Goal: Task Accomplishment & Management: Use online tool/utility

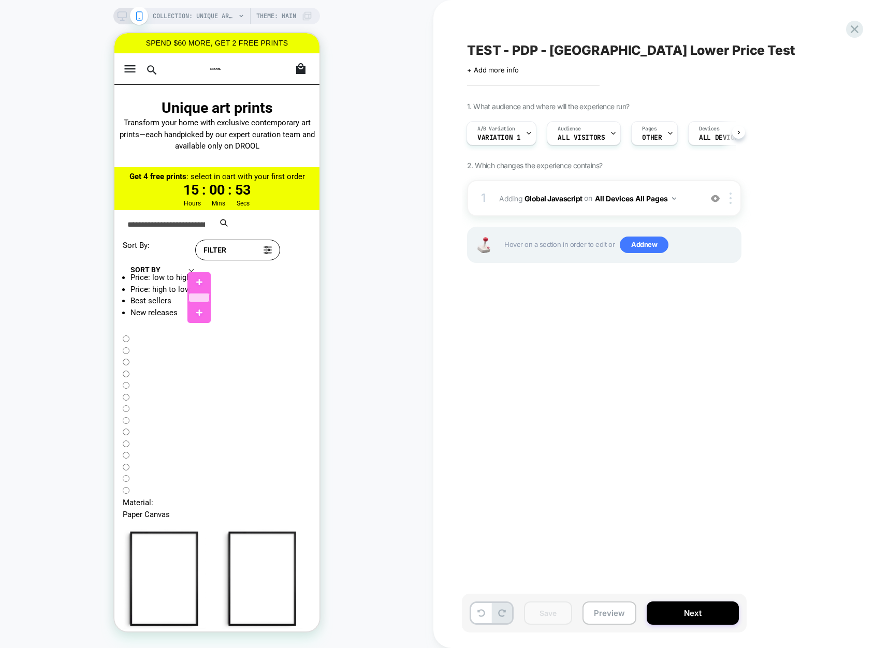
click at [200, 297] on div at bounding box center [198, 297] width 21 height 9
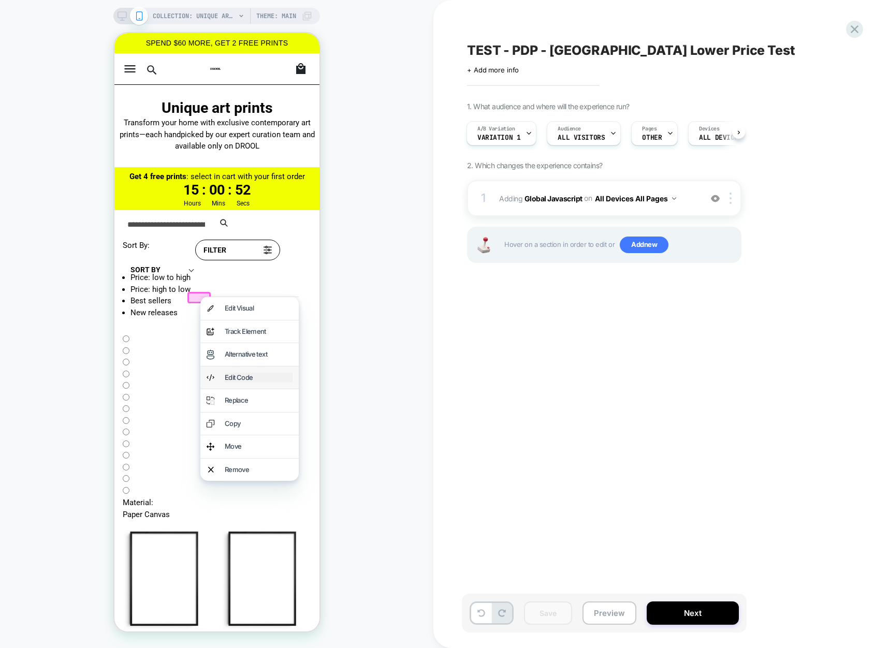
click at [259, 377] on div "Edit Code" at bounding box center [258, 378] width 68 height 10
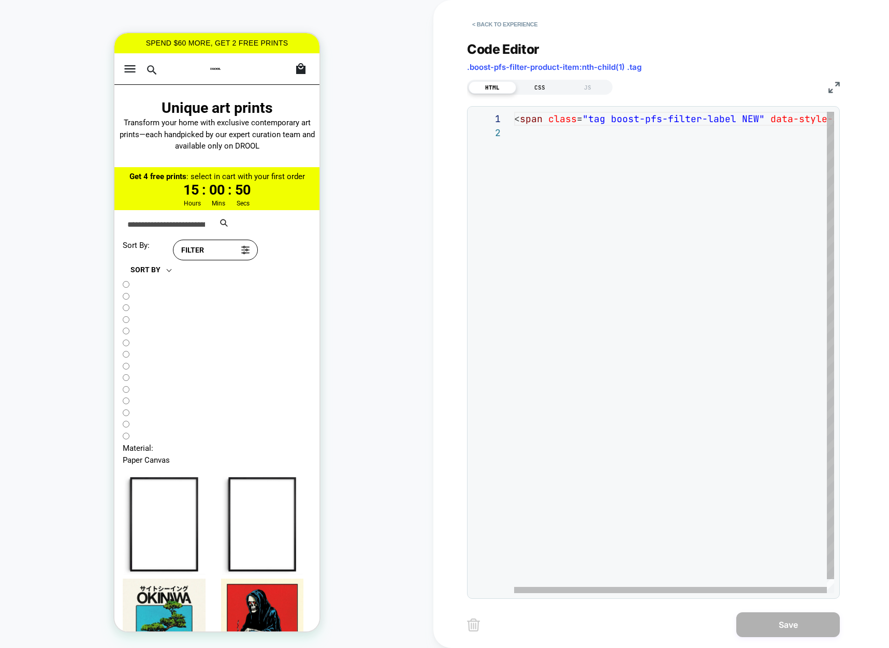
scroll to position [14, 0]
click at [534, 89] on div "CSS" at bounding box center [540, 87] width 48 height 12
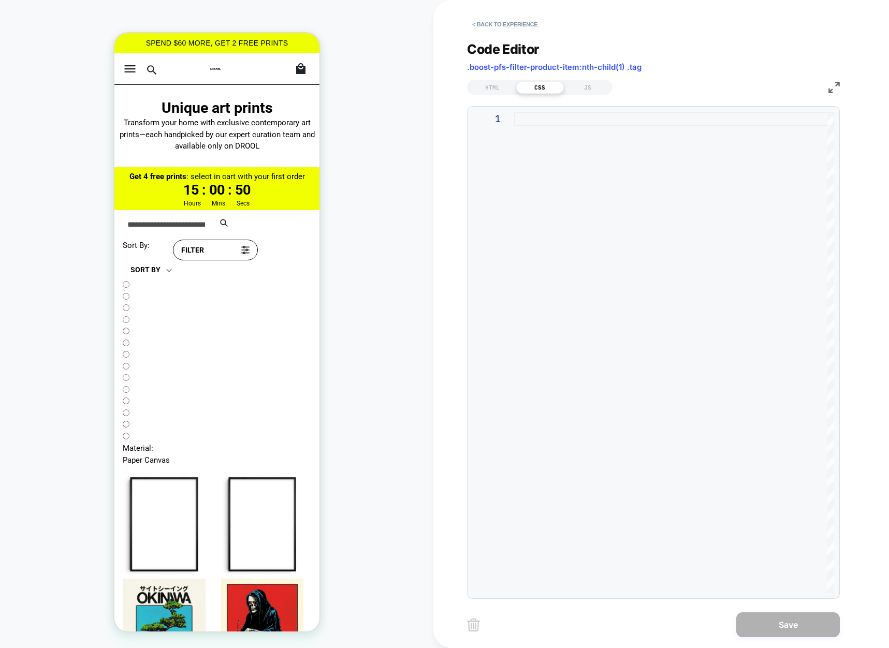
click at [527, 122] on div at bounding box center [674, 352] width 320 height 481
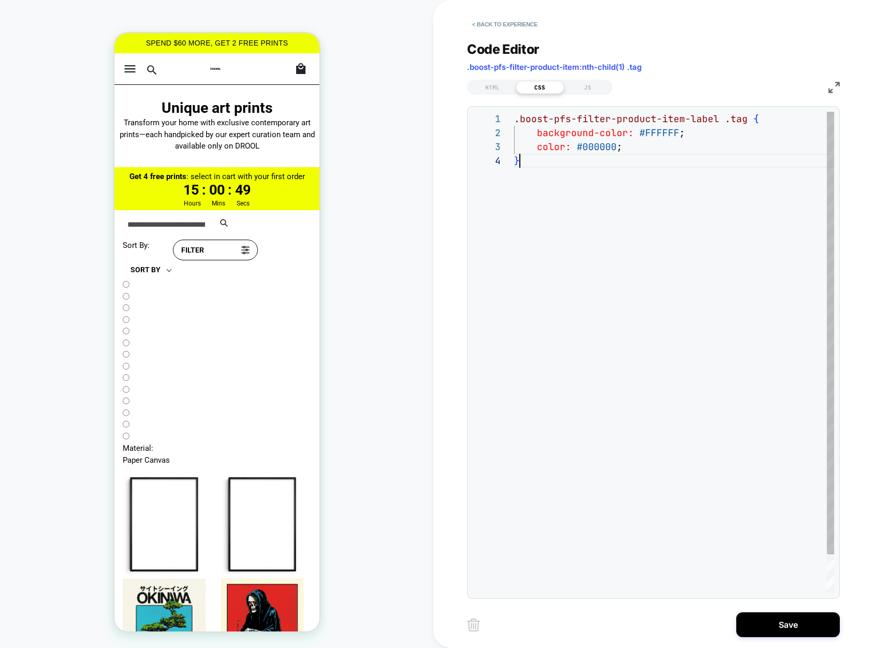
scroll to position [42, 6]
click at [666, 130] on div ".boost-pfs-filter-product-item-label .tag { background-color: #FFFFFF ; color: …" at bounding box center [674, 373] width 320 height 523
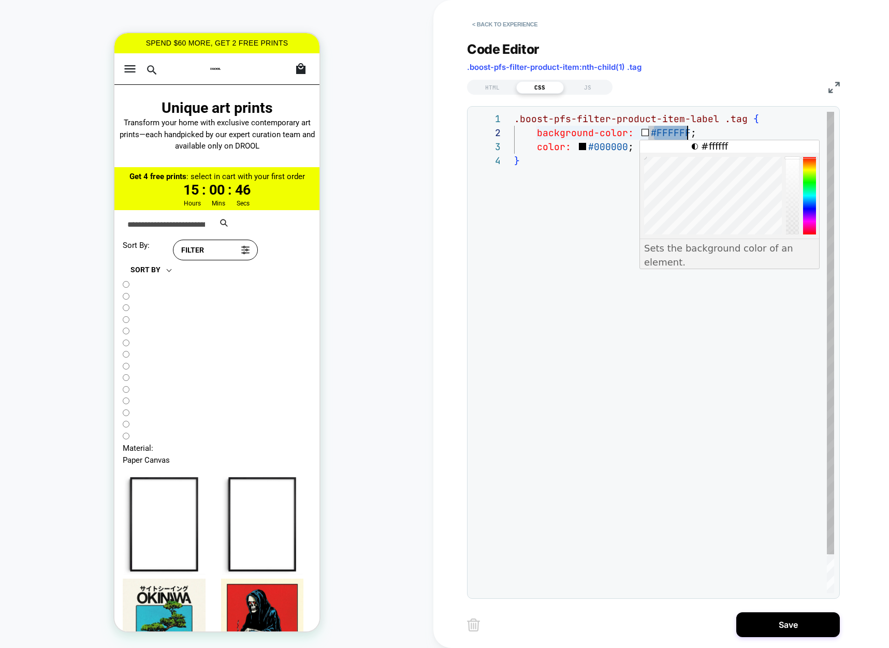
click at [604, 150] on div ".boost-pfs-filter-product-item-label .tag { background-color: #FFFFFF ; color: …" at bounding box center [674, 373] width 320 height 523
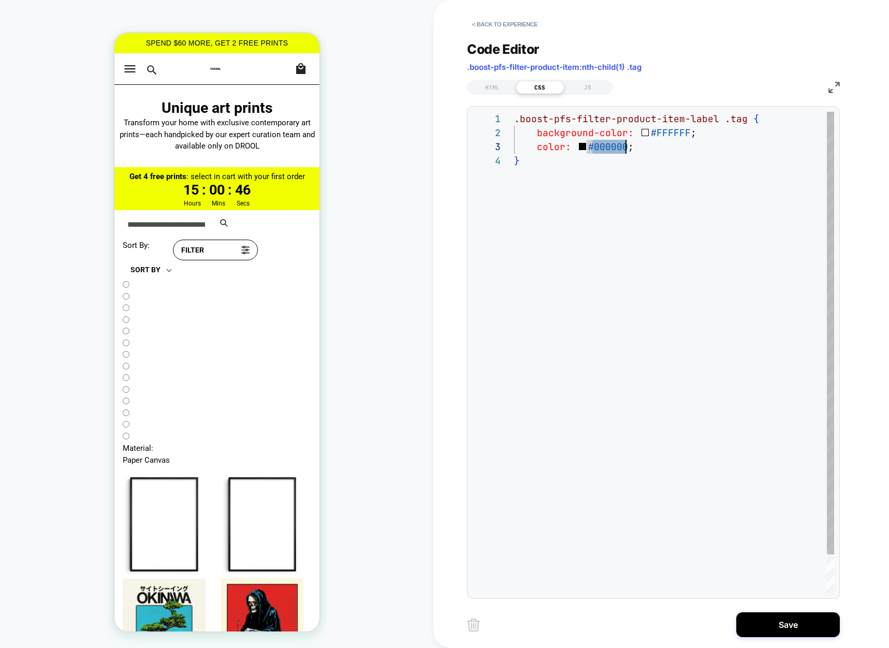
click at [667, 130] on div ".boost-pfs-filter-product-item-label .tag { background-color: #FFFFFF ; color: …" at bounding box center [674, 373] width 320 height 523
type textarea "**********"
click at [686, 178] on div ".boost-pfs-filter-product-item-label .tag { background-color: #000000 ; color: …" at bounding box center [674, 373] width 320 height 523
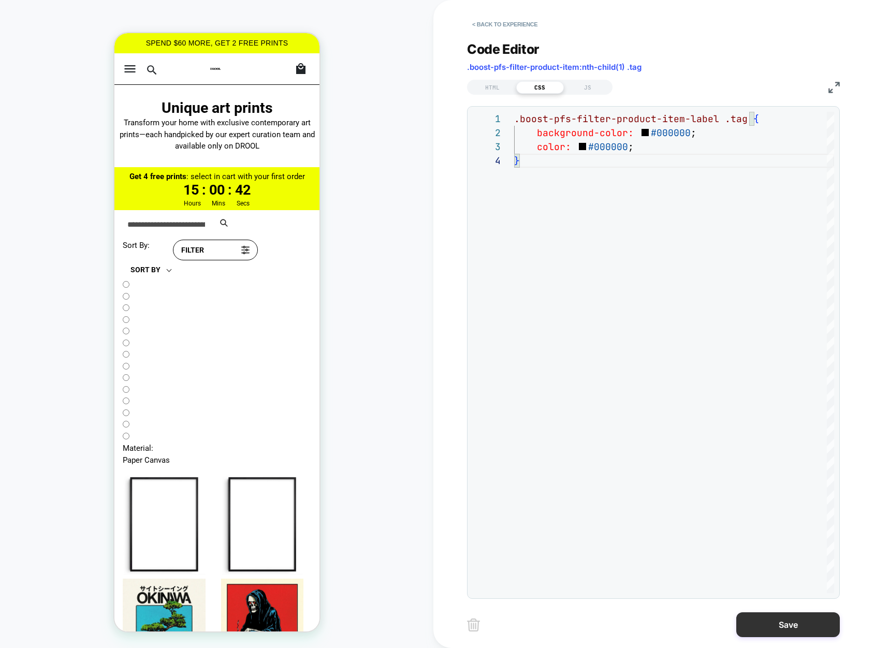
click at [802, 616] on button "Save" at bounding box center [788, 624] width 104 height 25
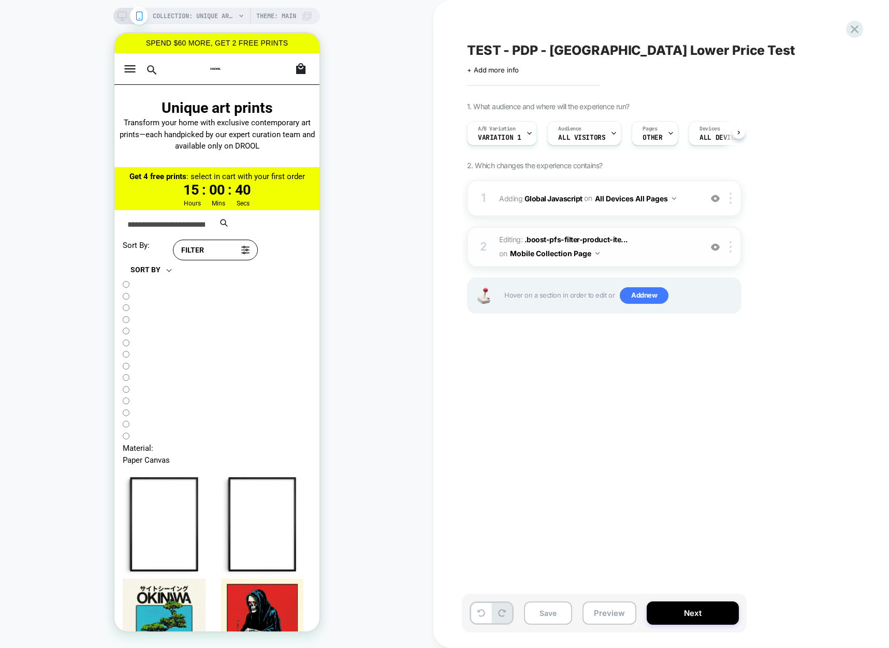
scroll to position [0, 1]
click at [646, 248] on span "Editing : .boost-pfs-filter-product-ite... .boost-pfs-filter-product-item:nth-c…" at bounding box center [597, 247] width 197 height 28
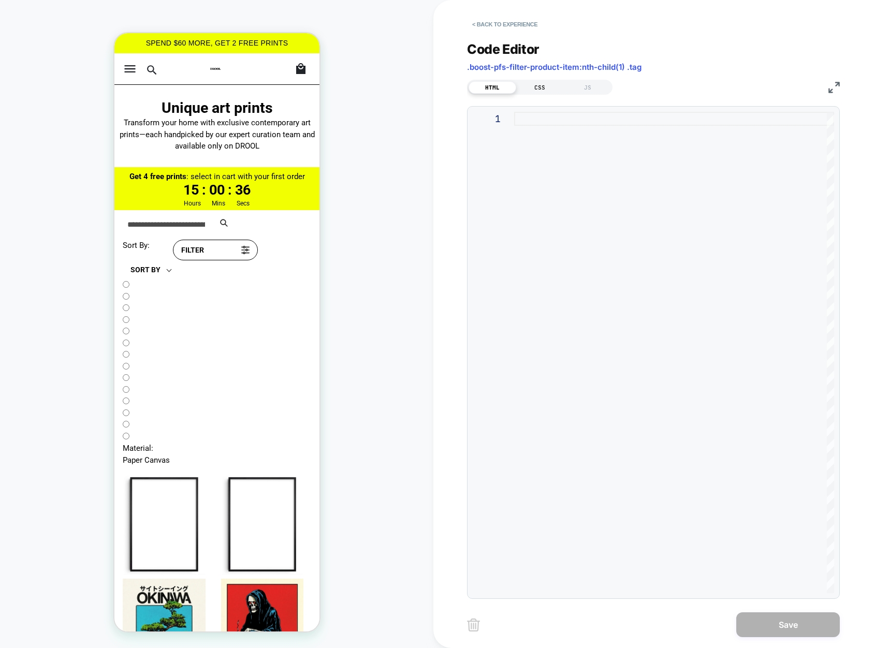
click at [542, 82] on div "CSS" at bounding box center [540, 87] width 48 height 12
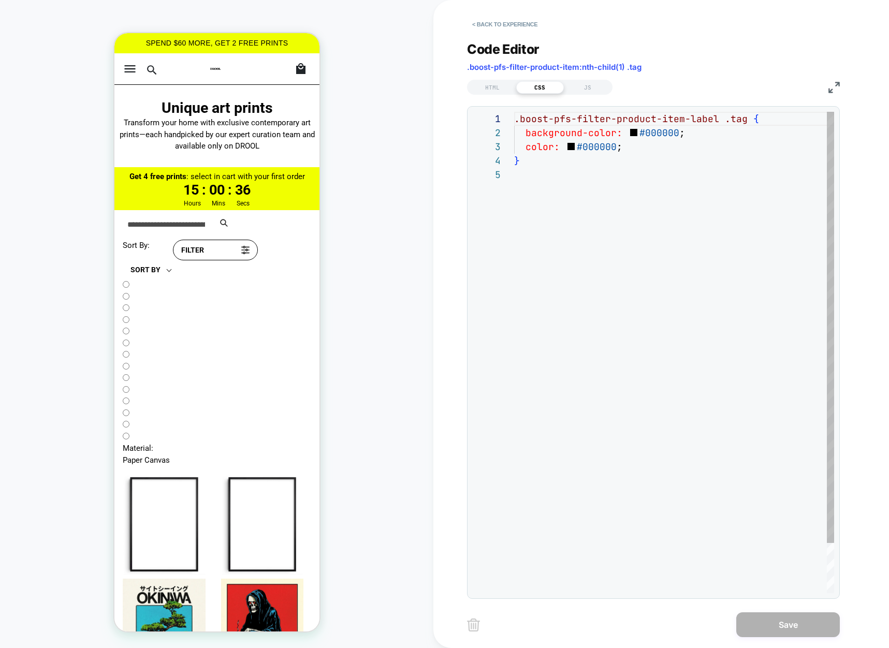
scroll to position [56, 0]
click at [494, 83] on div "HTML" at bounding box center [492, 87] width 48 height 12
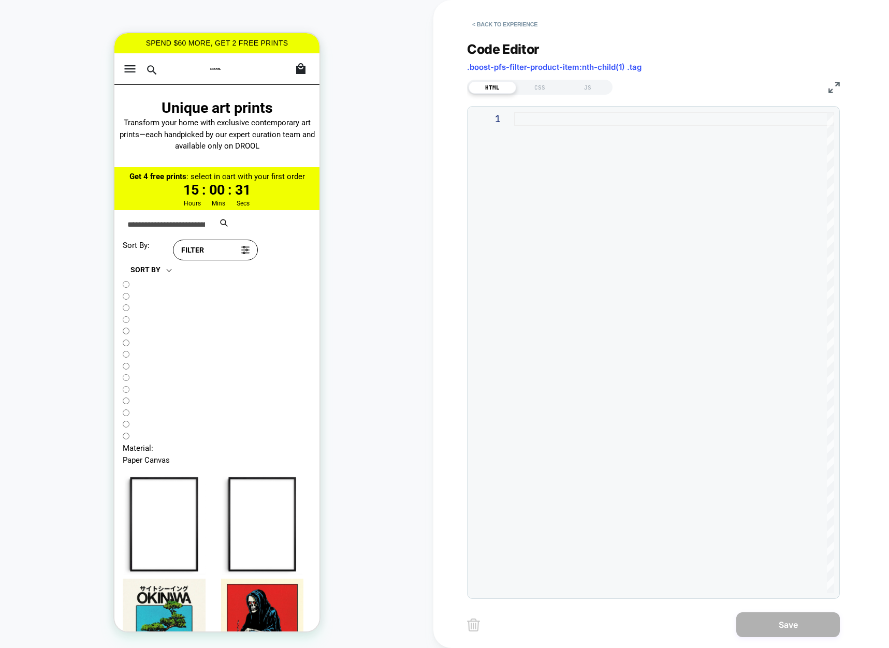
click at [520, 145] on div at bounding box center [674, 352] width 320 height 481
type textarea "**********"
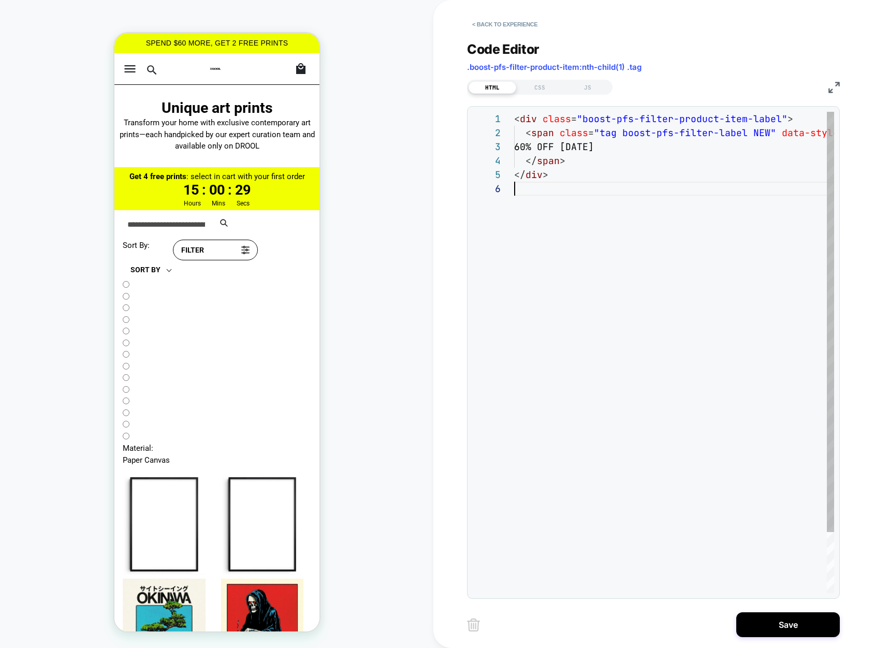
scroll to position [70, 0]
click at [477, 16] on button "< Back to experience" at bounding box center [505, 24] width 76 height 17
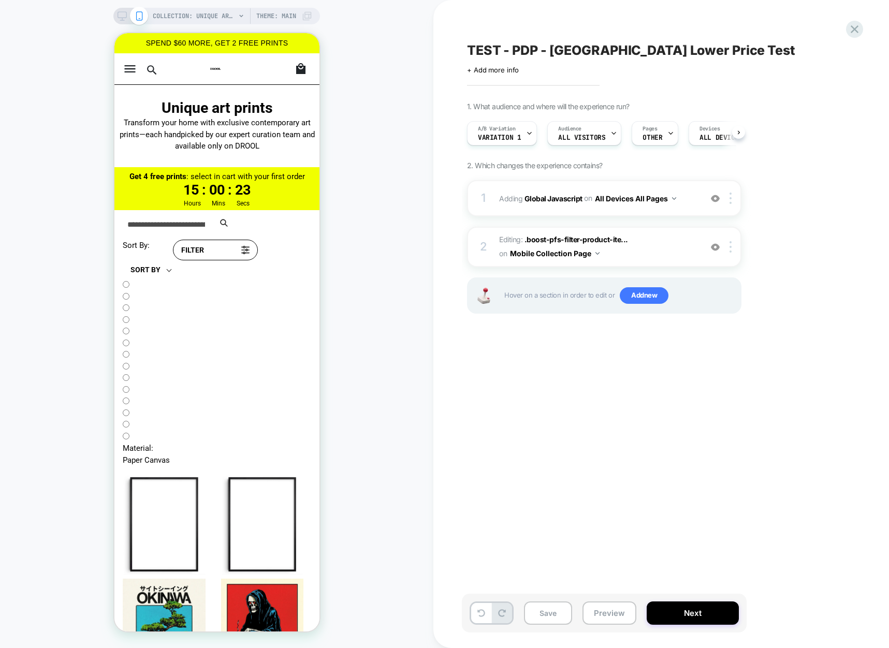
scroll to position [0, 1]
click at [714, 244] on img at bounding box center [715, 247] width 9 height 9
click at [197, 297] on div at bounding box center [198, 297] width 21 height 9
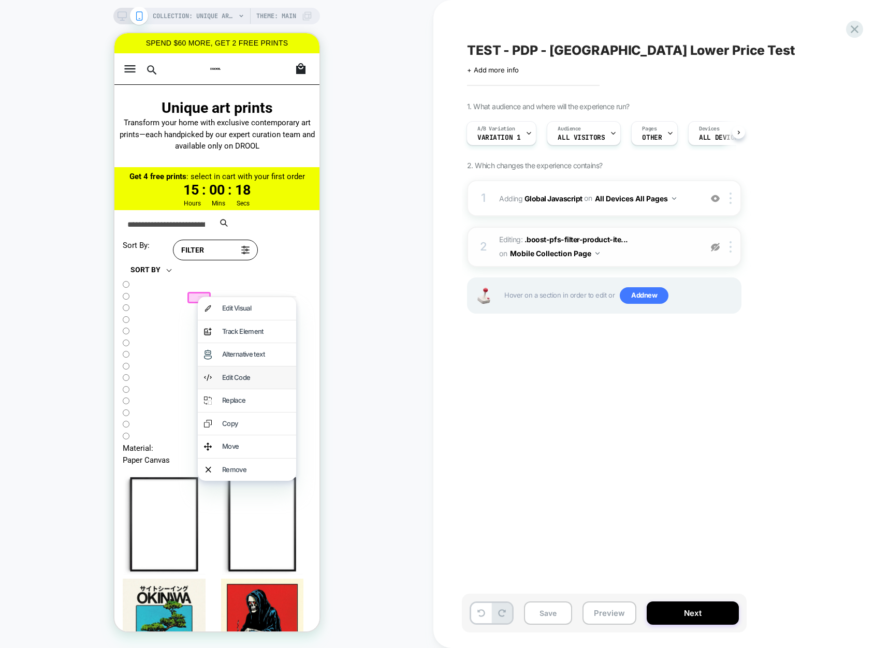
click at [227, 369] on div "Edit Code" at bounding box center [246, 377] width 98 height 23
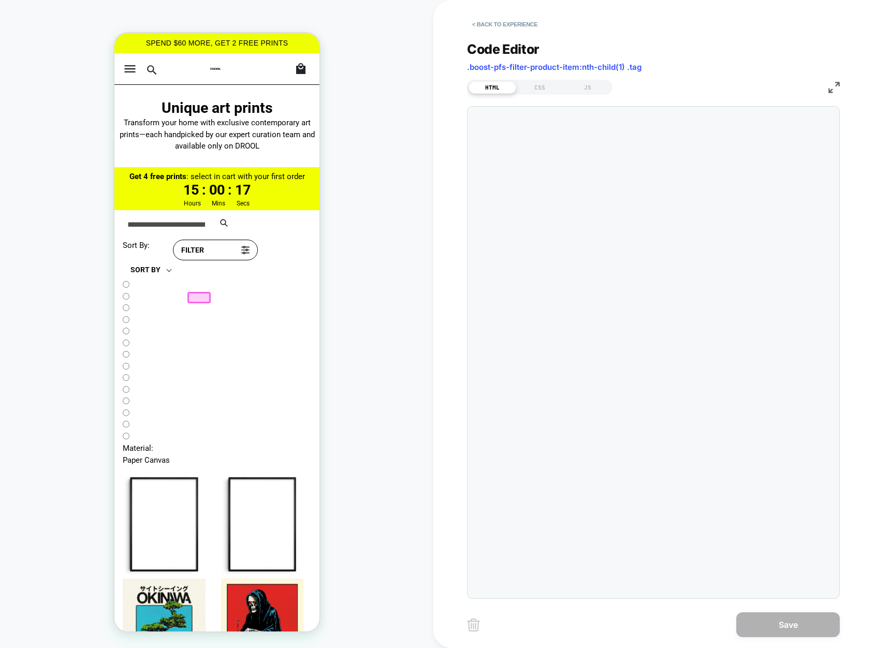
scroll to position [14, 0]
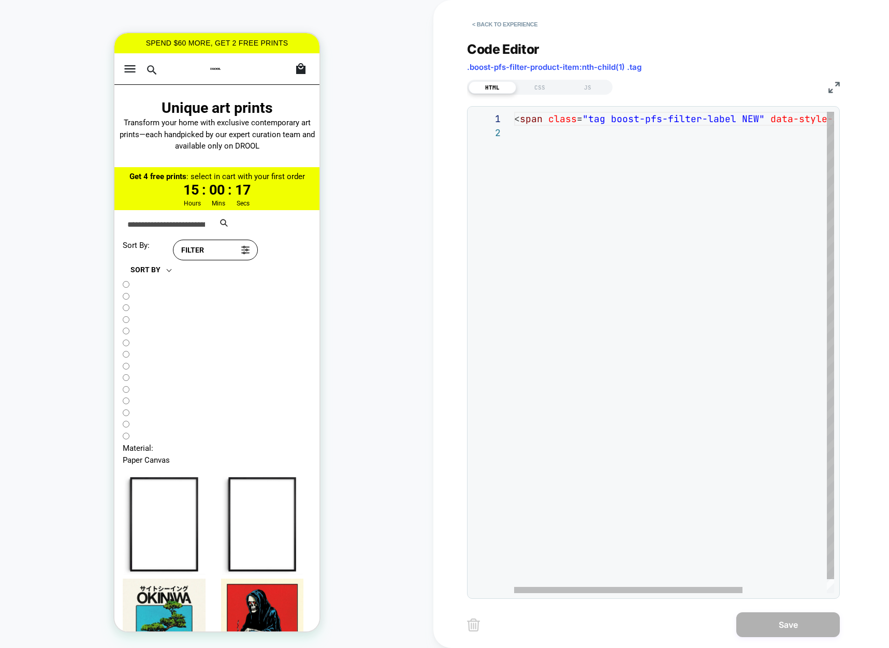
click at [530, 122] on div "< span class = "tag boost-pfs-filter-label NEW" data-style-id = "0" > NEW </ sp…" at bounding box center [733, 359] width 438 height 495
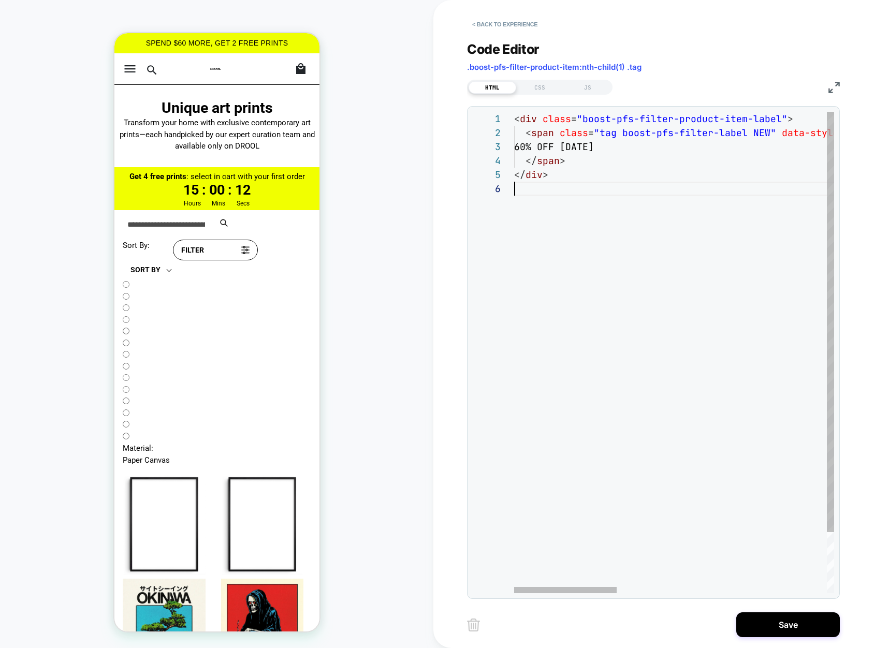
scroll to position [0, 0]
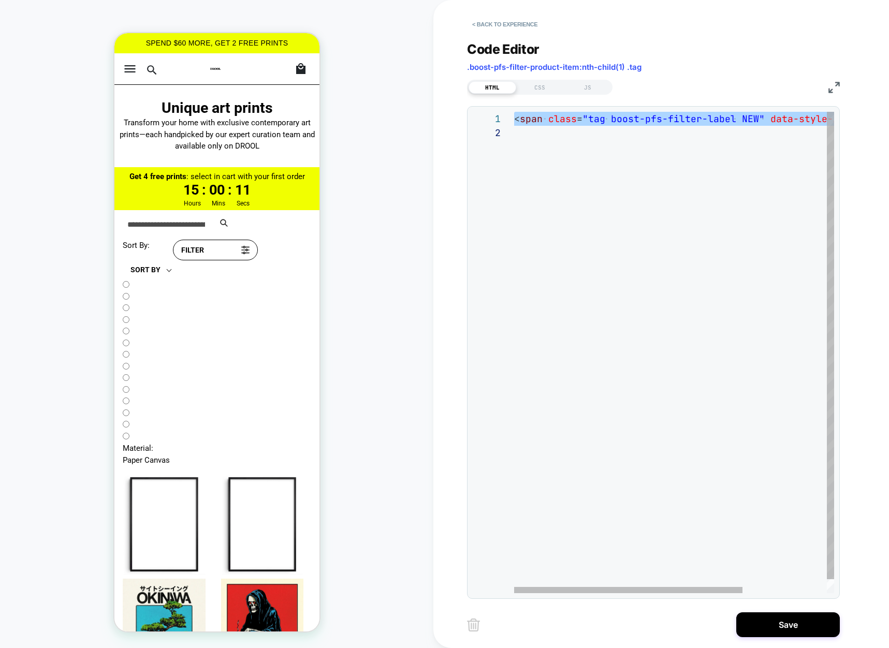
click at [677, 141] on div "< span class = "tag boost-pfs-filter-label NEW" data-style-id = "0" > NEW </ sp…" at bounding box center [733, 359] width 438 height 495
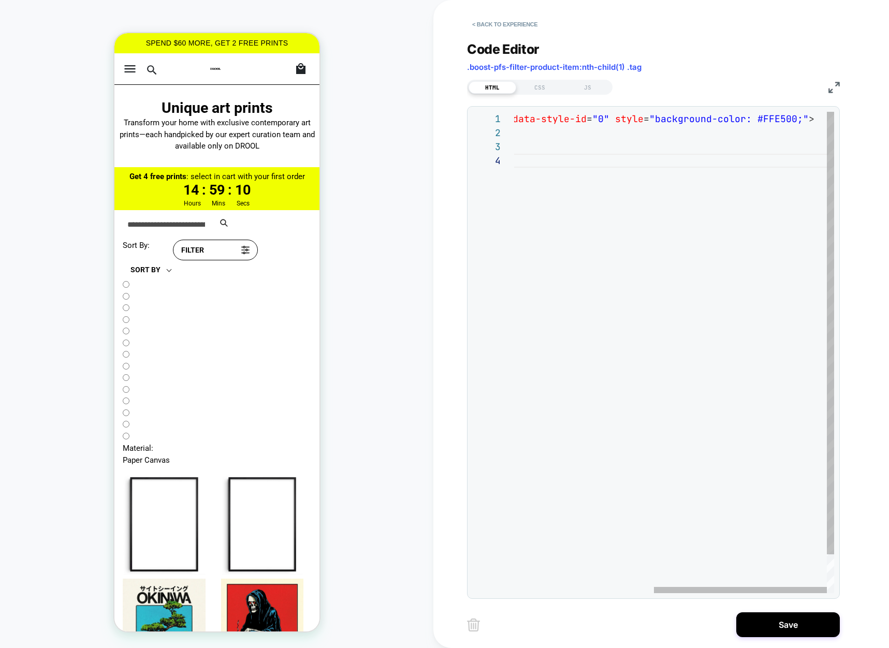
click at [763, 117] on div "< span class = "tag boost-pfs-filter-label NEW" data-style-id = "0" style = "ba…" at bounding box center [545, 373] width 578 height 523
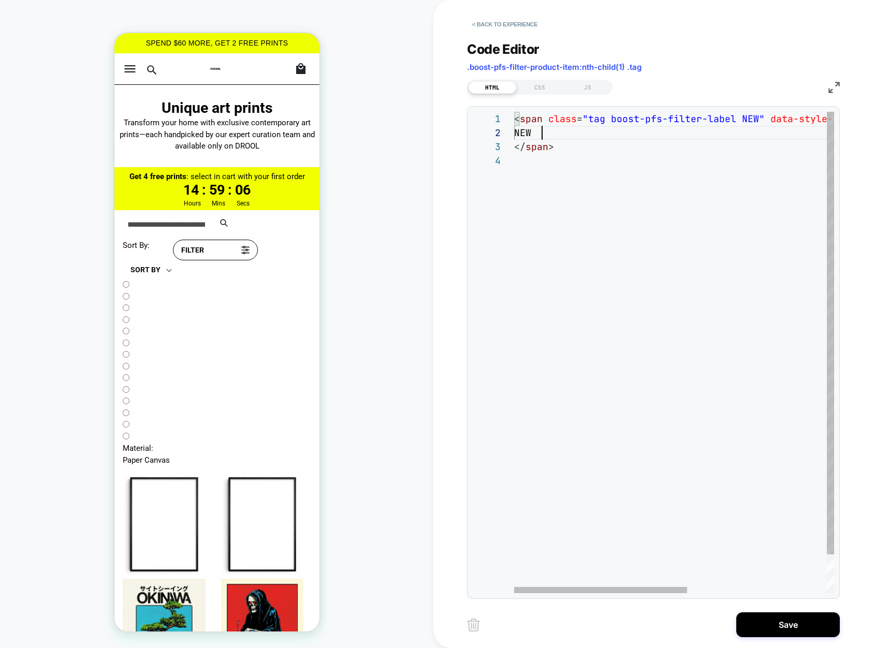
click at [540, 132] on div "< span class = "tag boost-pfs-filter-label NEW" data-style-id = "0" style = "ba…" at bounding box center [803, 373] width 578 height 523
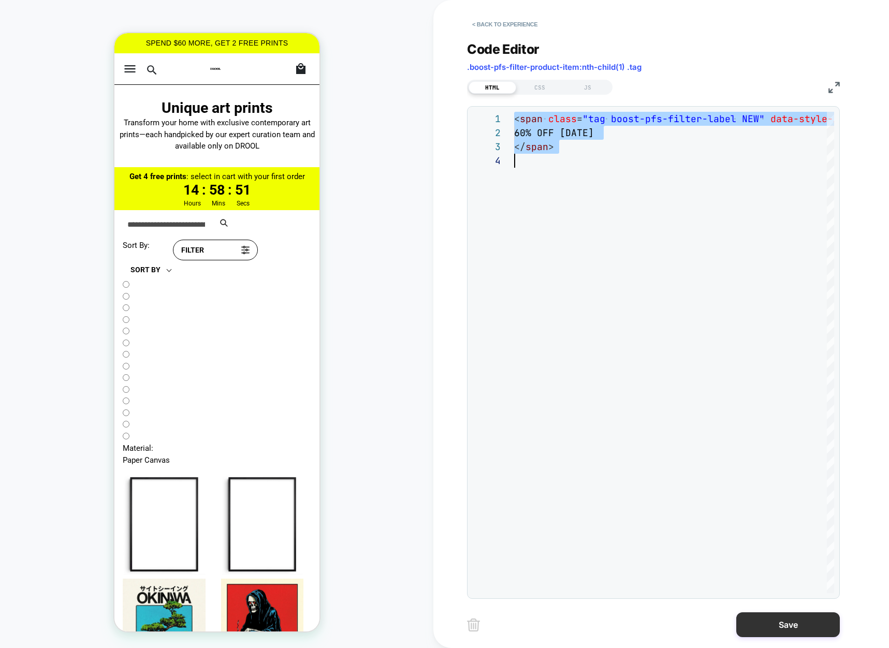
scroll to position [0, 0]
type textarea "**********"
click at [766, 624] on button "Save" at bounding box center [788, 624] width 104 height 25
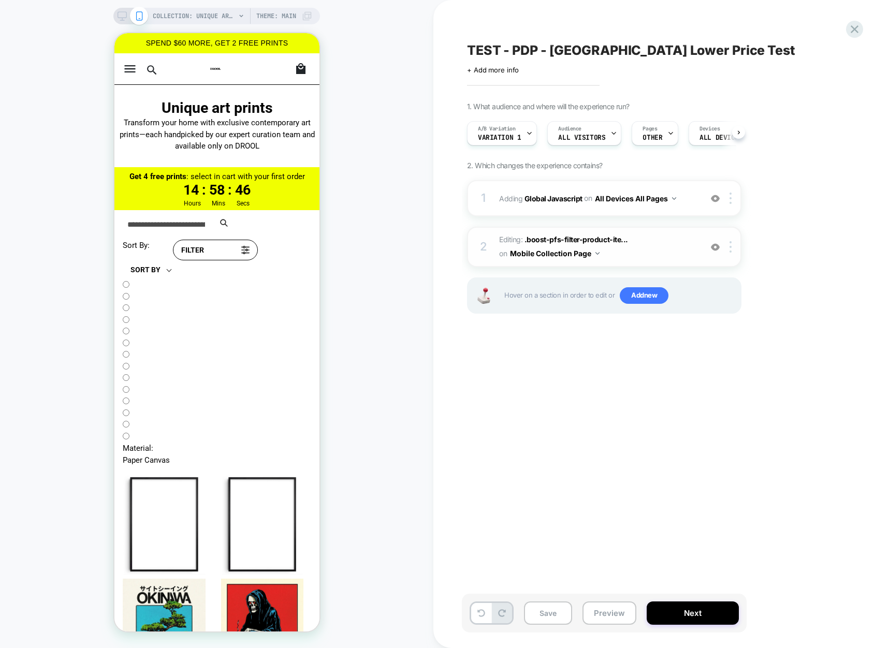
scroll to position [0, 1]
click at [119, 16] on icon at bounding box center [121, 15] width 9 height 9
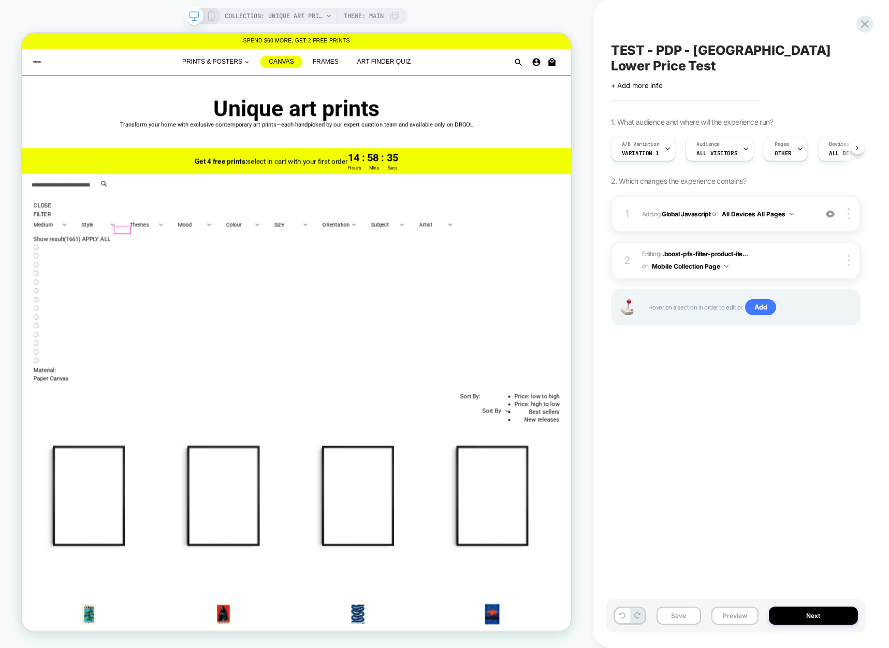
scroll to position [0, 1]
click at [155, 294] on div at bounding box center [155, 295] width 21 height 9
click at [217, 391] on div "Edit Code" at bounding box center [214, 391] width 63 height 12
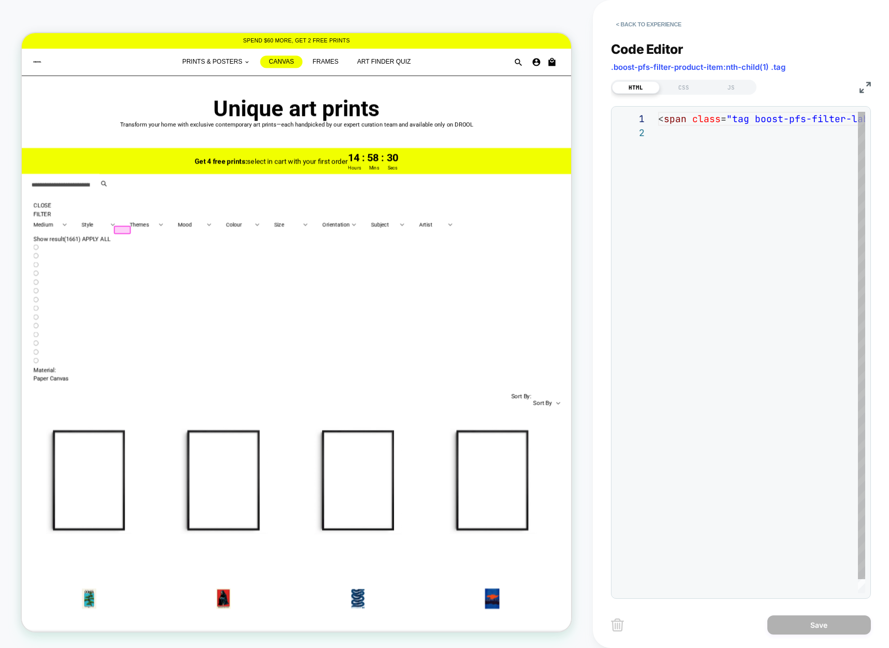
scroll to position [14, 0]
click at [756, 147] on div "< span class = "tag boost-pfs-filter-label NEW" data-style-id = "0" > NEW </ sp…" at bounding box center [877, 359] width 438 height 495
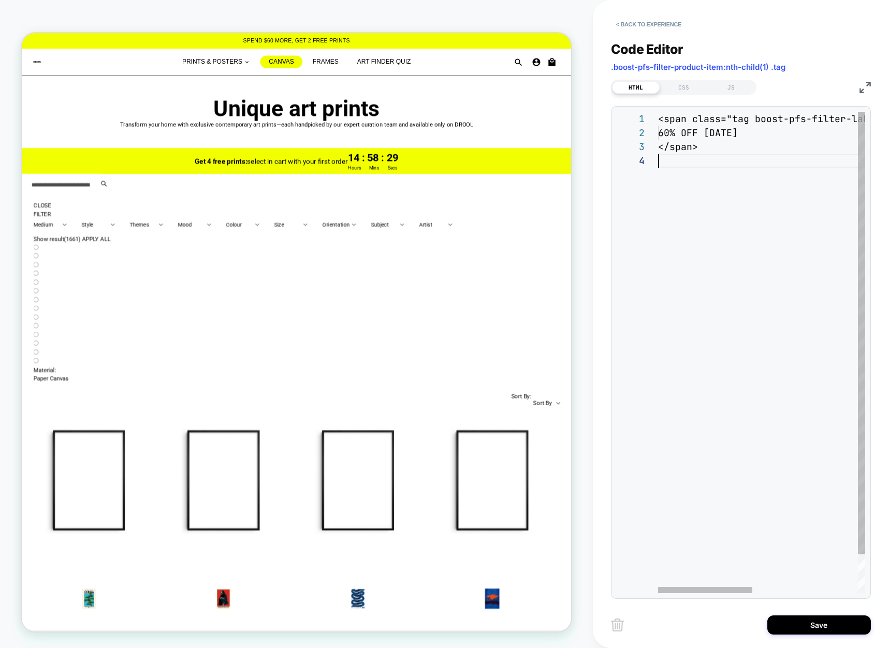
type textarea "**********"
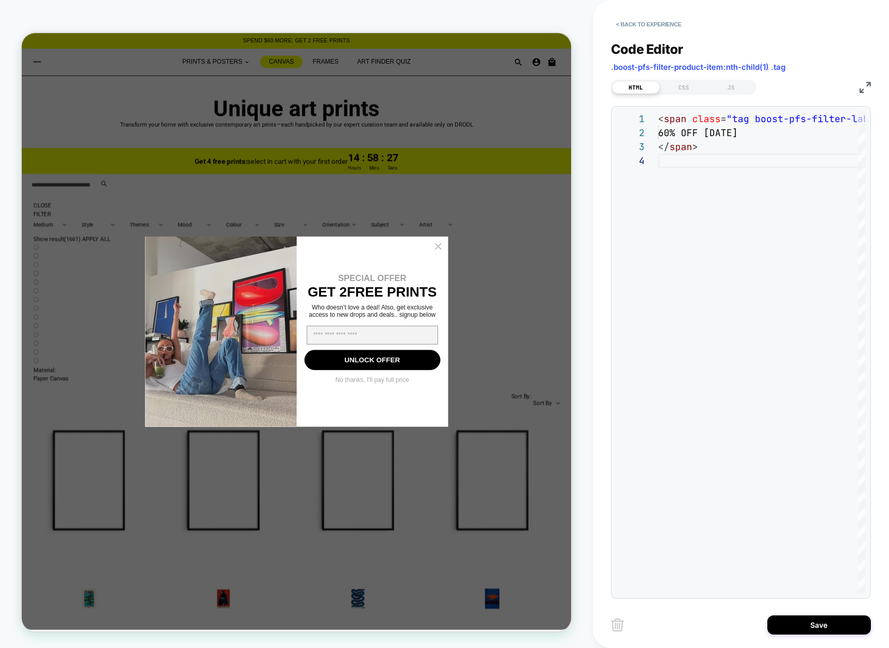
click at [580, 316] on circle "Close dialog" at bounding box center [576, 316] width 17 height 17
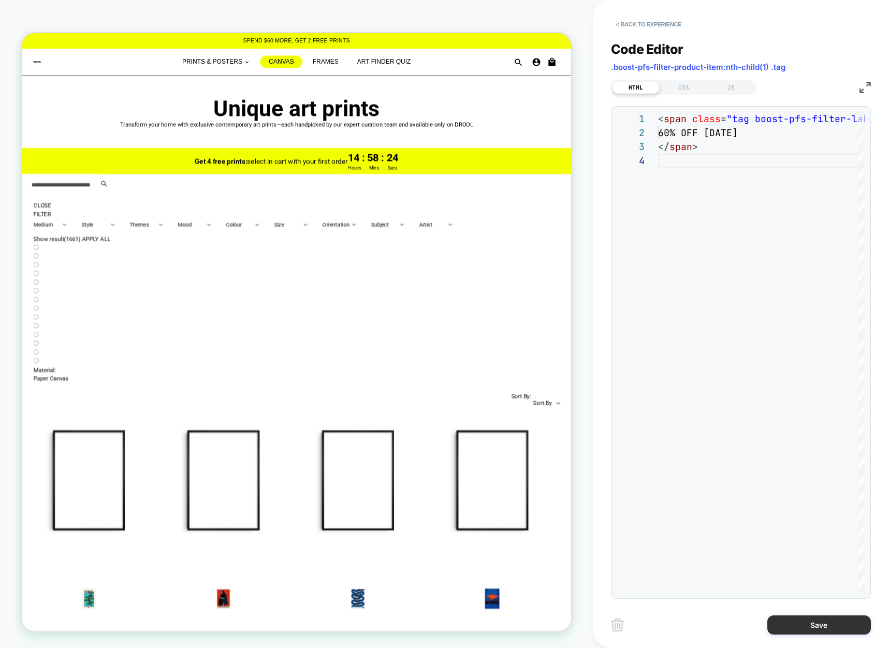
click at [835, 625] on button "Save" at bounding box center [819, 624] width 104 height 19
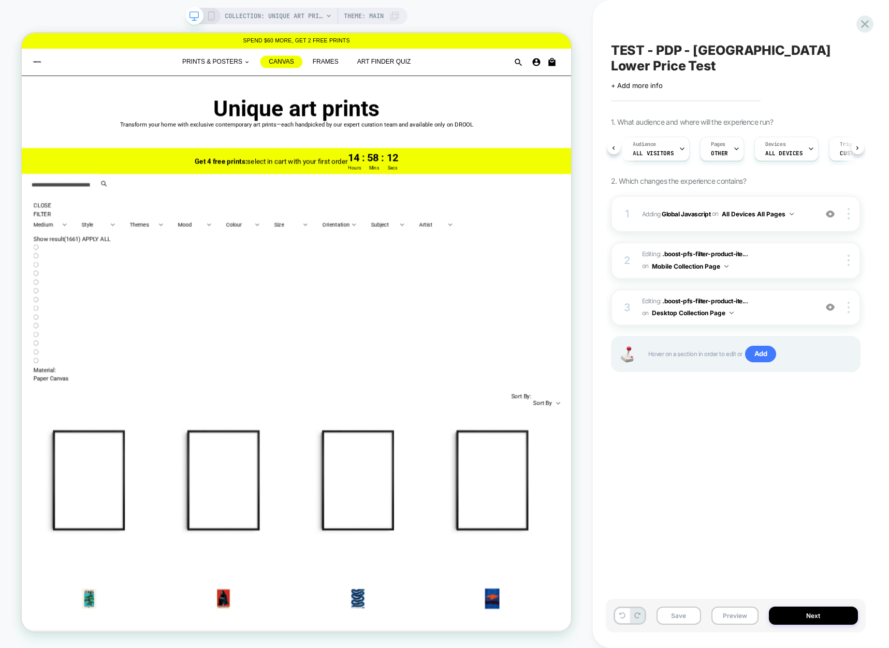
scroll to position [0, 58]
click at [687, 615] on button "Save" at bounding box center [678, 616] width 45 height 18
click at [667, 150] on span "All Visitors" at bounding box center [655, 153] width 41 height 7
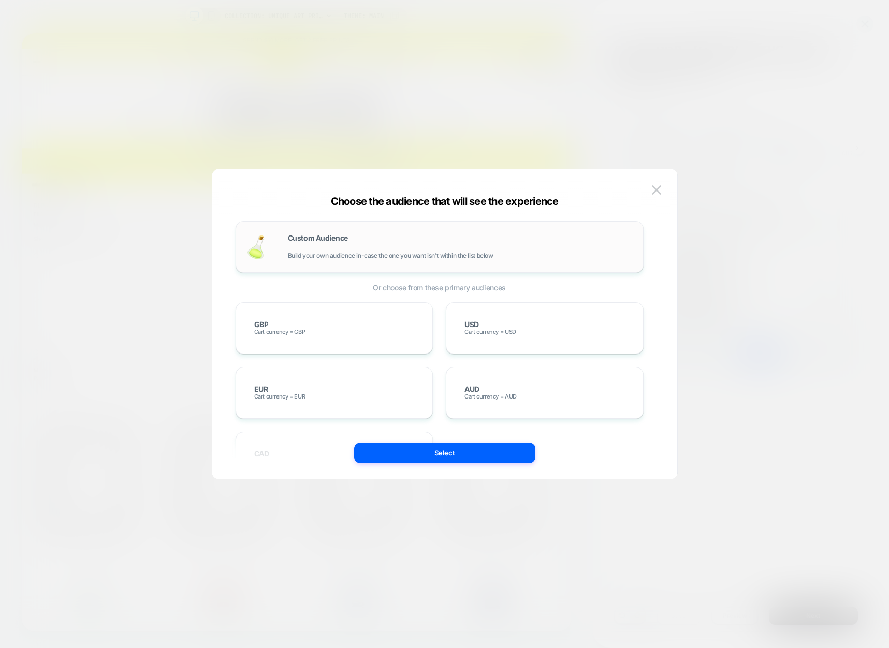
click at [309, 232] on div "Custom Audience Build your own audience in-case the one you want isn't within t…" at bounding box center [439, 247] width 386 height 30
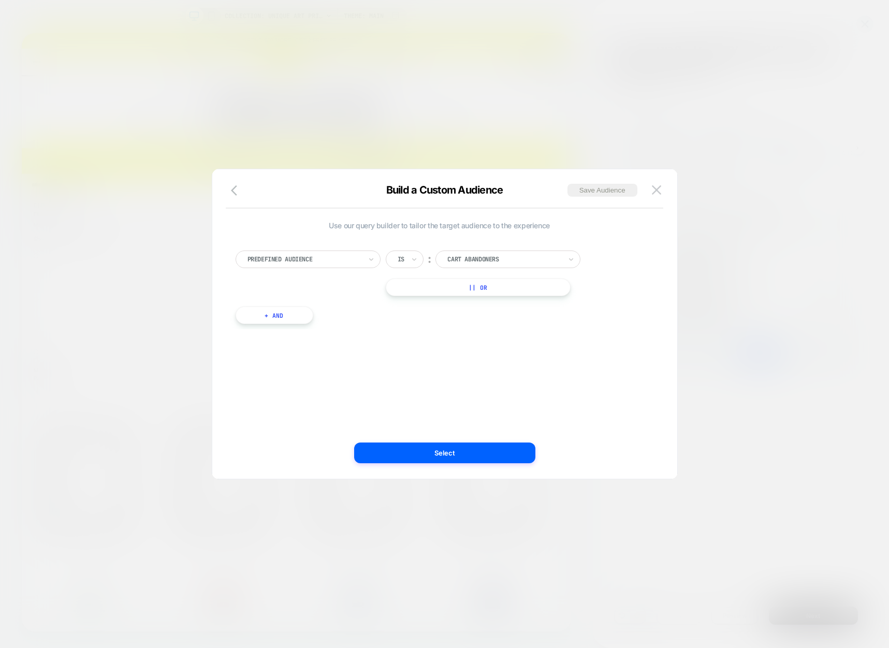
click at [314, 258] on div at bounding box center [304, 259] width 114 height 9
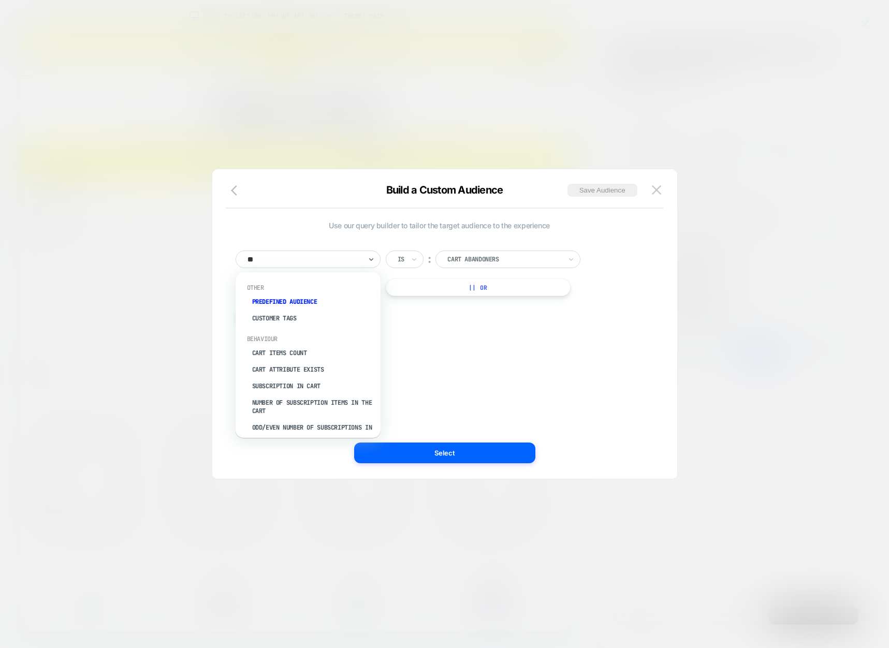
type input "***"
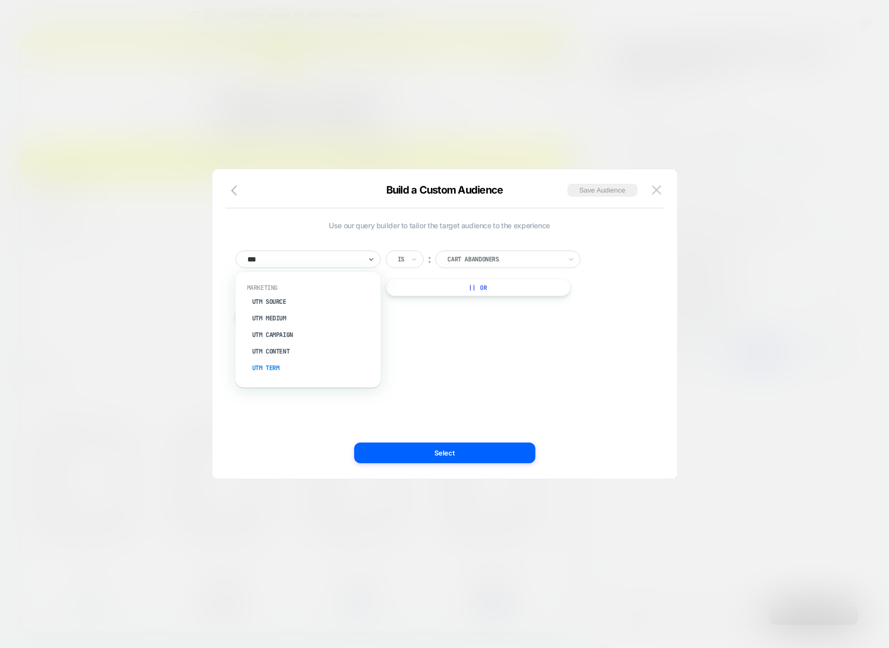
click at [283, 365] on div "UTM Term" at bounding box center [313, 368] width 135 height 17
click at [466, 259] on input at bounding box center [499, 259] width 129 height 18
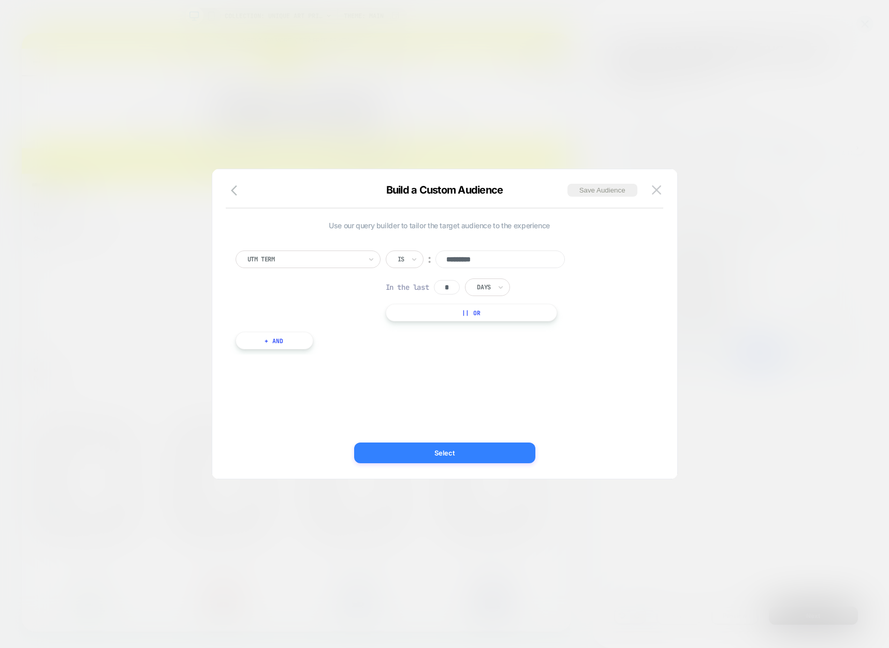
type input "*********"
click at [450, 453] on button "Select" at bounding box center [444, 453] width 181 height 21
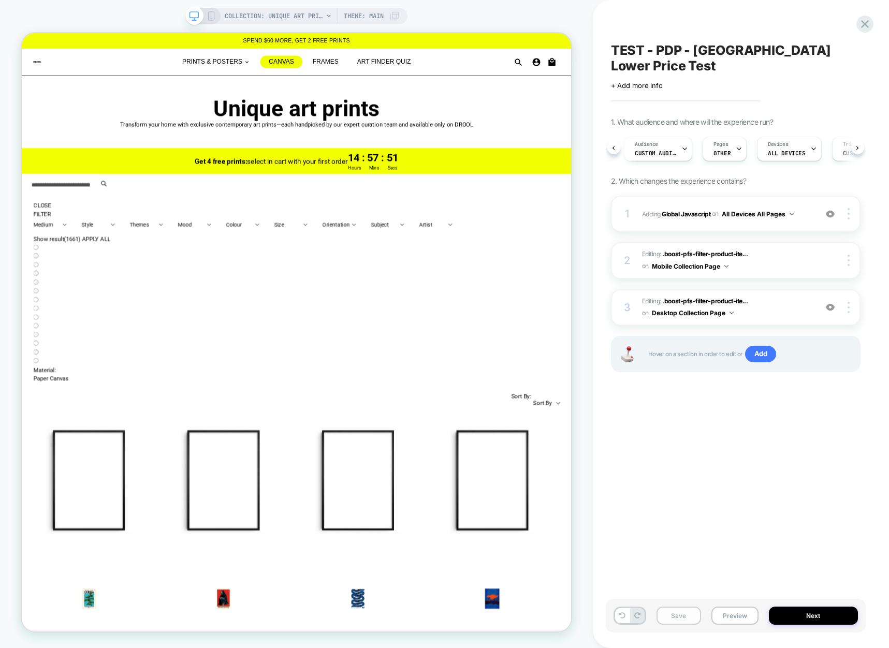
click at [686, 609] on button "Save" at bounding box center [678, 616] width 45 height 18
click at [813, 615] on button "Next" at bounding box center [813, 616] width 89 height 18
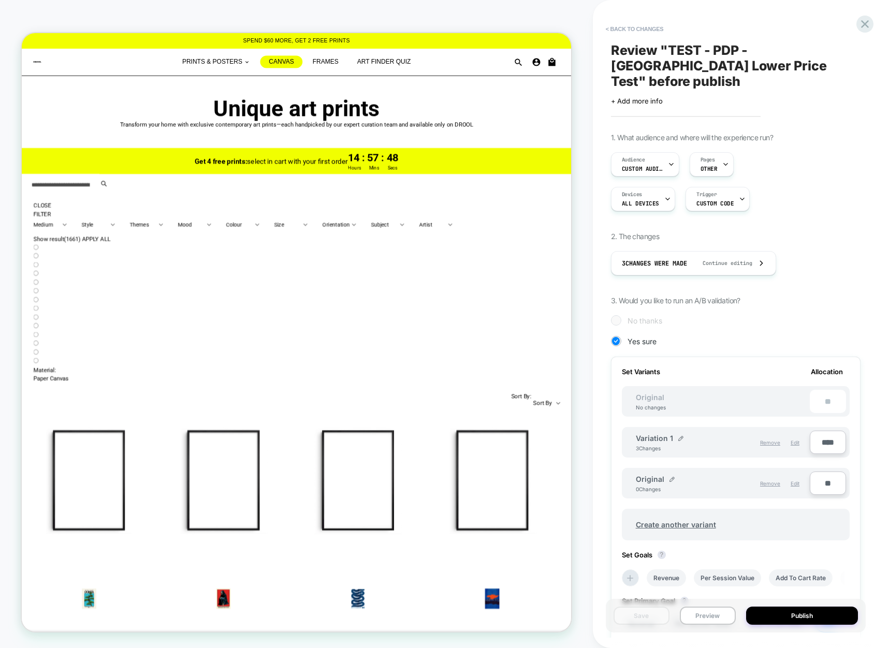
scroll to position [0, 1]
click at [679, 436] on img at bounding box center [680, 438] width 5 height 5
click at [661, 433] on input "**********" at bounding box center [673, 443] width 75 height 20
type input "*******"
click at [748, 439] on strong "Save" at bounding box center [748, 443] width 14 height 8
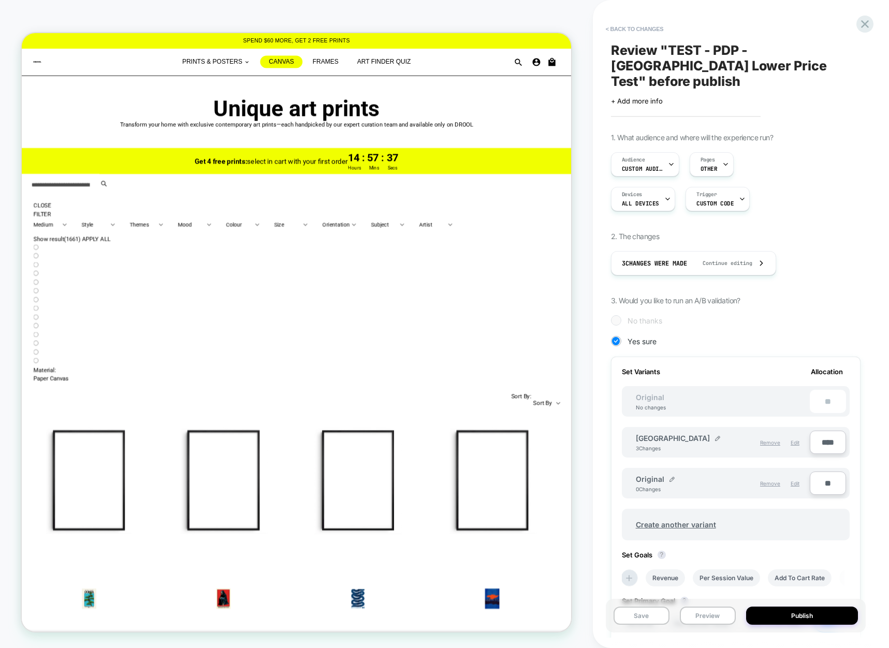
drag, startPoint x: 807, startPoint y: 429, endPoint x: 819, endPoint y: 425, distance: 11.9
click at [807, 434] on div "Remove Edit" at bounding box center [766, 443] width 87 height 18
click at [819, 431] on input "****" at bounding box center [827, 442] width 36 height 23
type input "***"
click at [769, 480] on span "Remove" at bounding box center [770, 483] width 20 height 6
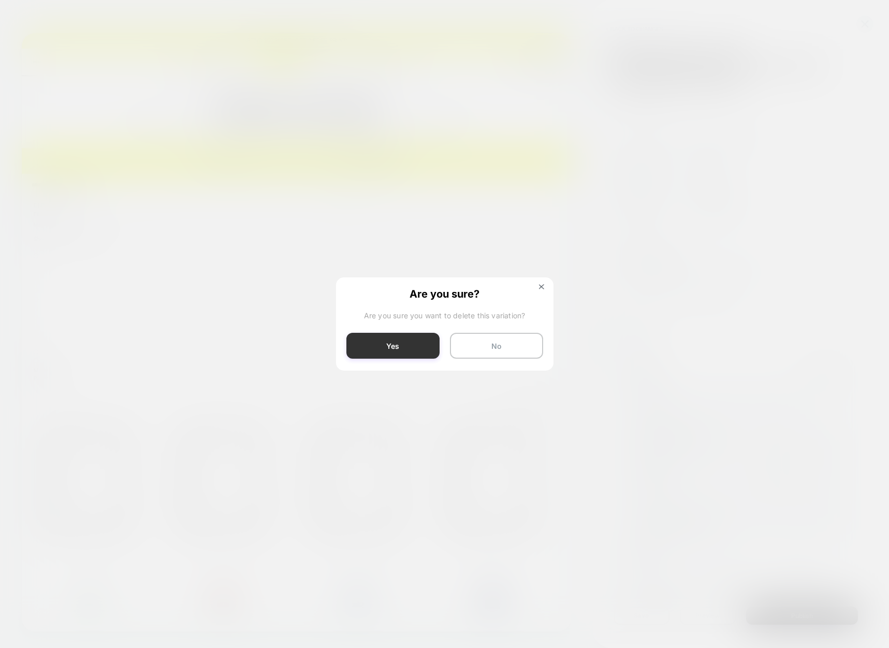
drag, startPoint x: 379, startPoint y: 348, endPoint x: 477, endPoint y: 420, distance: 121.4
click at [379, 348] on button "Yes" at bounding box center [392, 346] width 93 height 26
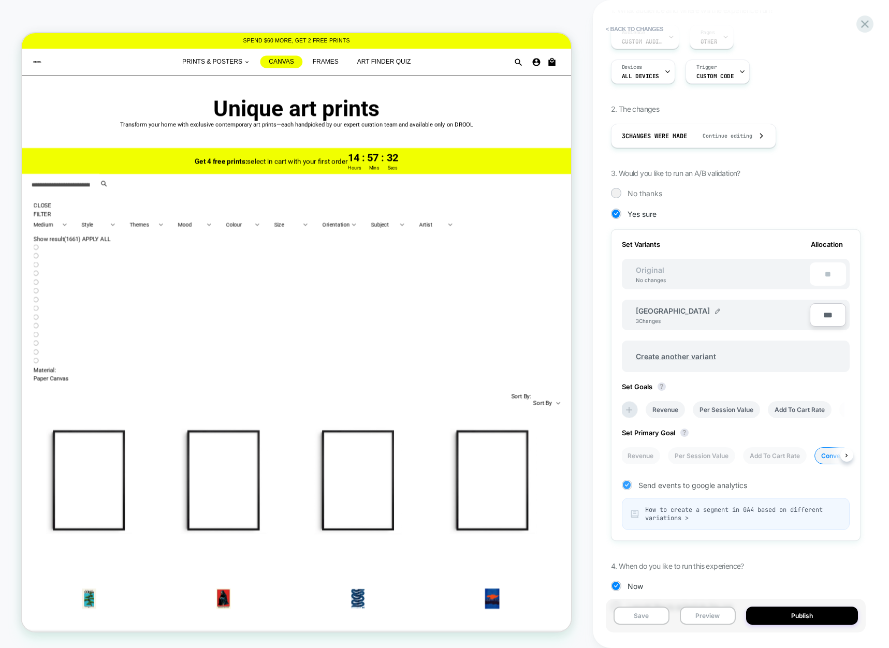
scroll to position [143, 0]
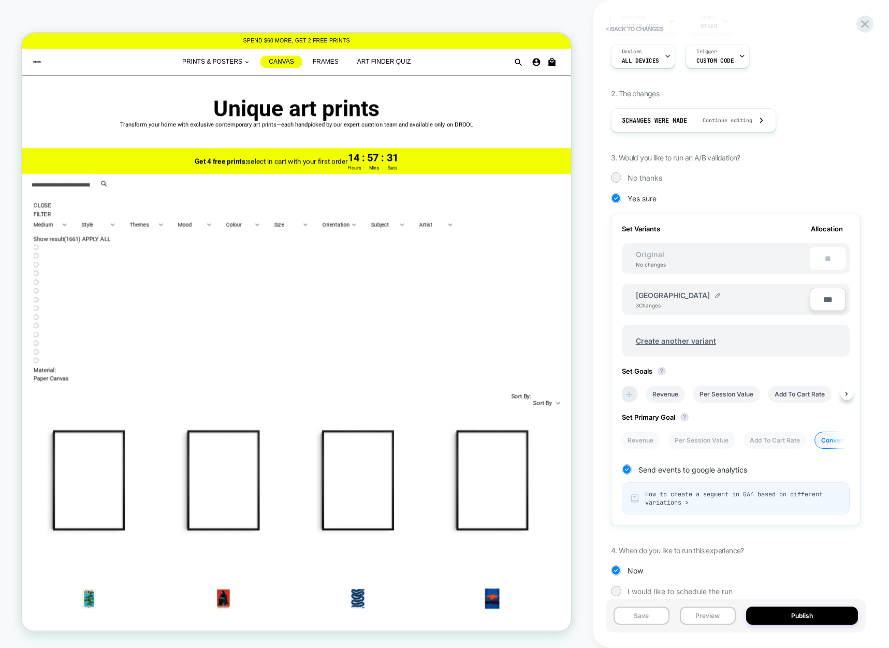
click at [627, 391] on icon at bounding box center [629, 394] width 6 height 6
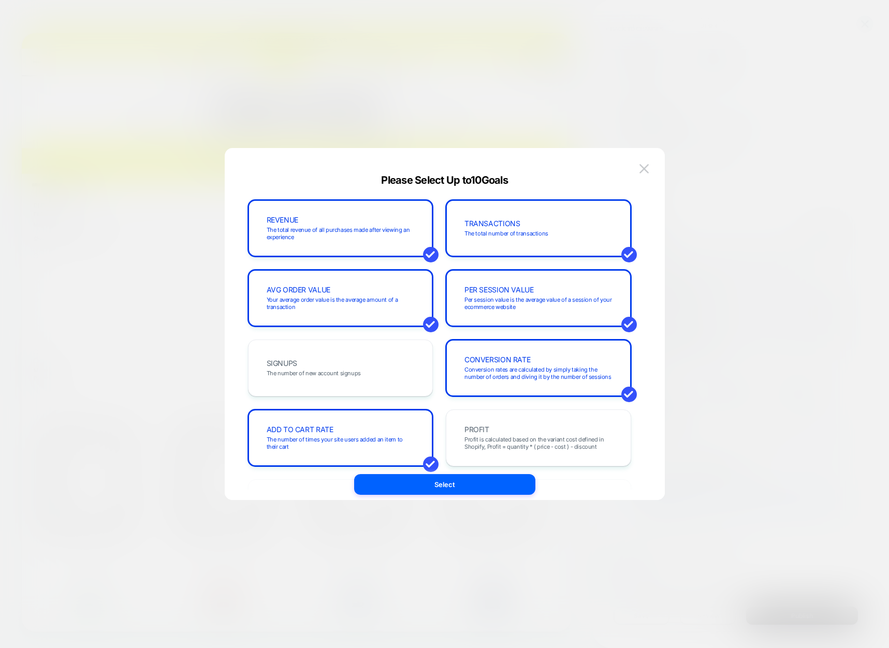
scroll to position [357, 0]
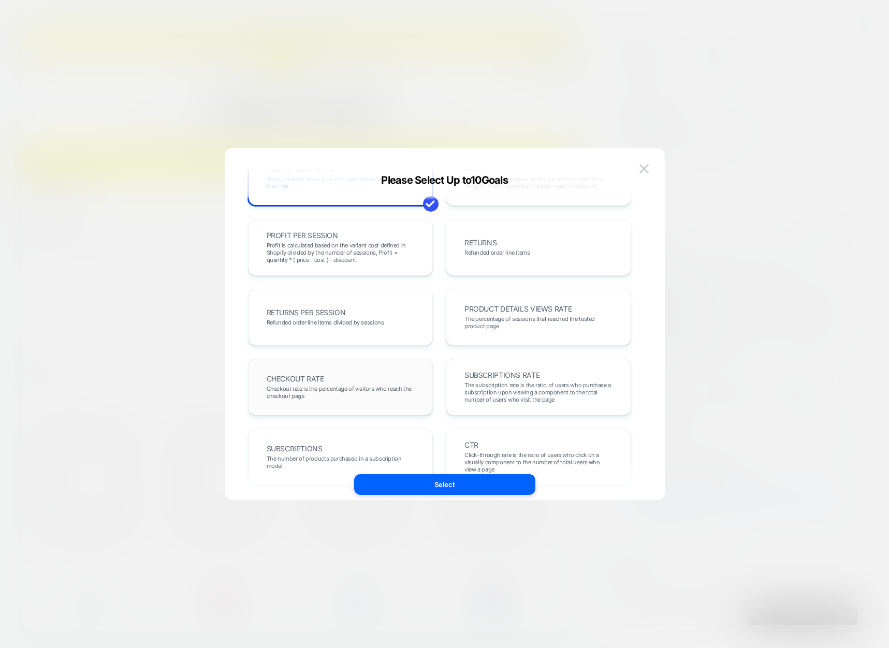
click at [384, 371] on div "CHECKOUT RATE Checkout rate is the percentage of visitors who reach the checkou…" at bounding box center [341, 387] width 164 height 35
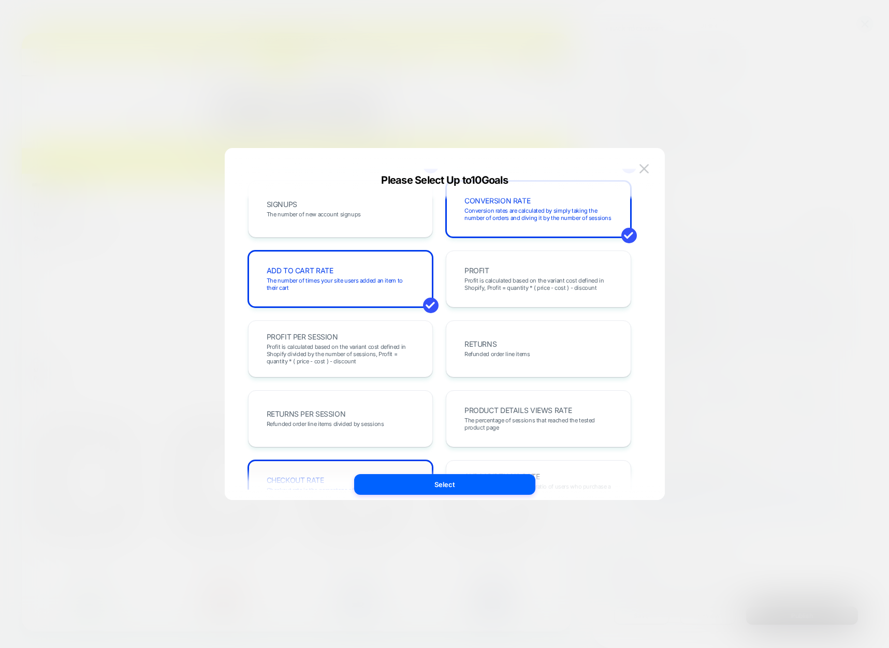
scroll to position [124, 0]
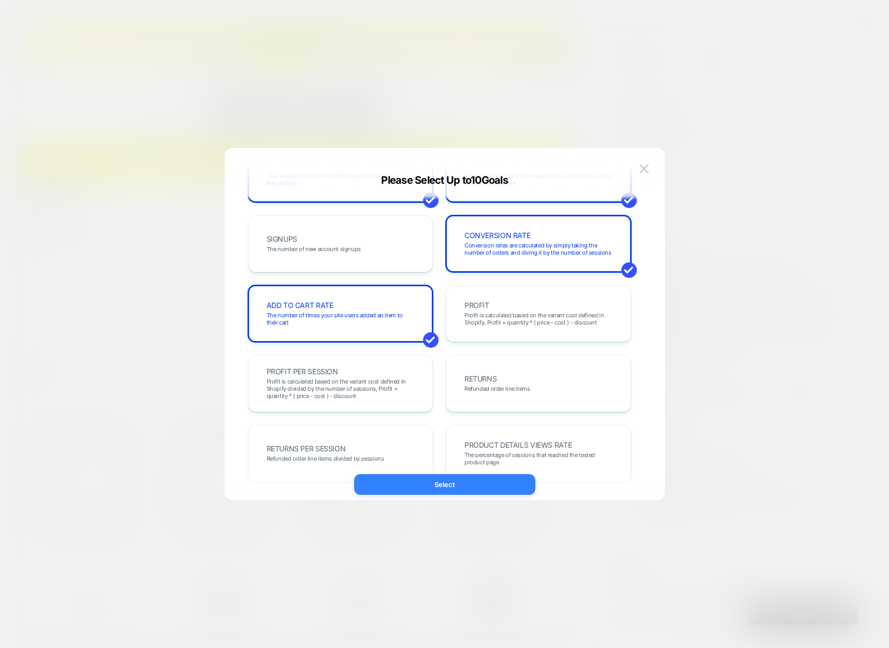
click at [438, 482] on button "Select" at bounding box center [444, 484] width 181 height 21
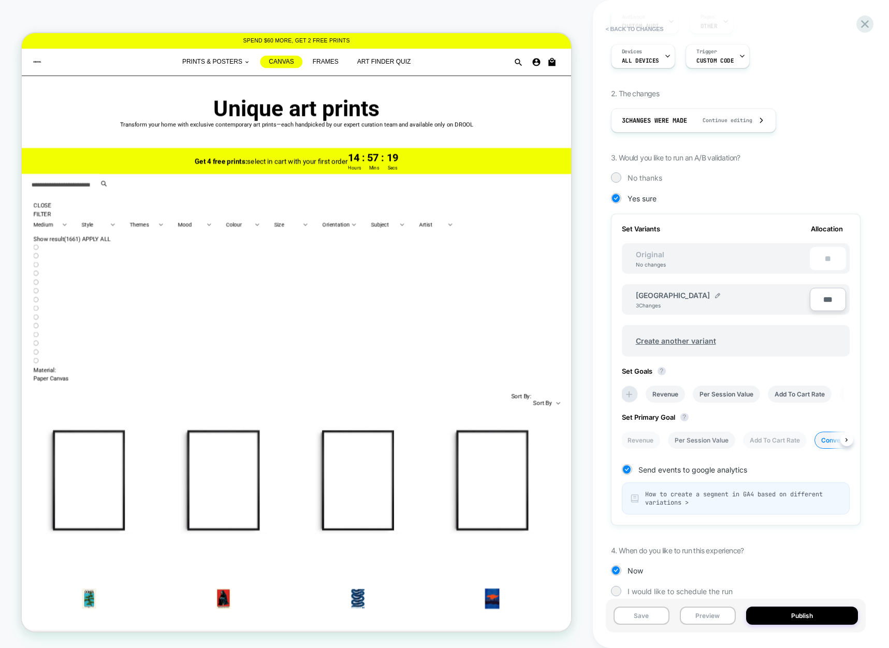
click at [711, 432] on li "Per Session Value" at bounding box center [701, 440] width 67 height 17
click at [820, 432] on li "Conversion Rate" at bounding box center [845, 440] width 63 height 17
click at [779, 618] on button "Publish" at bounding box center [802, 616] width 112 height 18
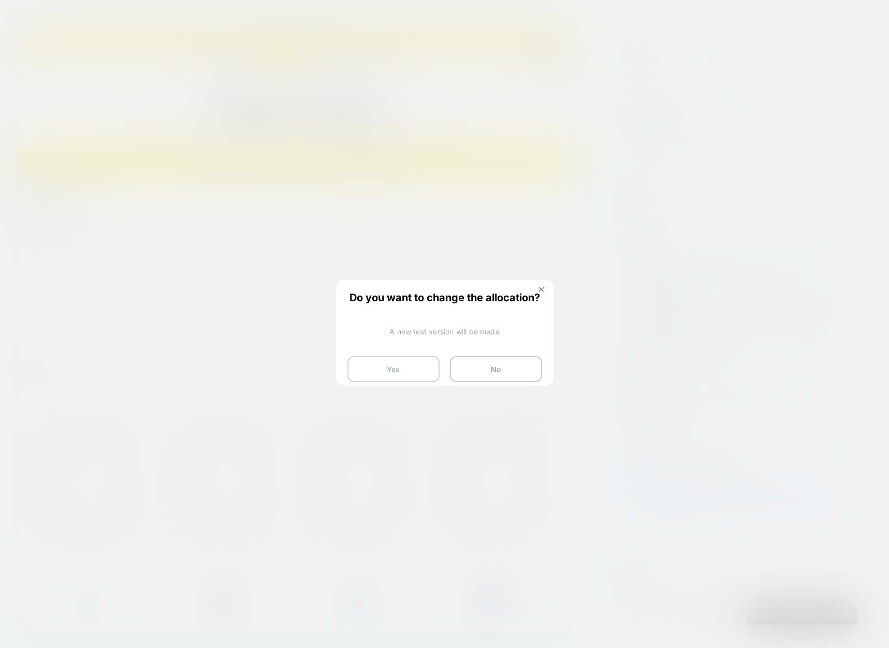
click at [388, 360] on button "Yes" at bounding box center [393, 369] width 92 height 26
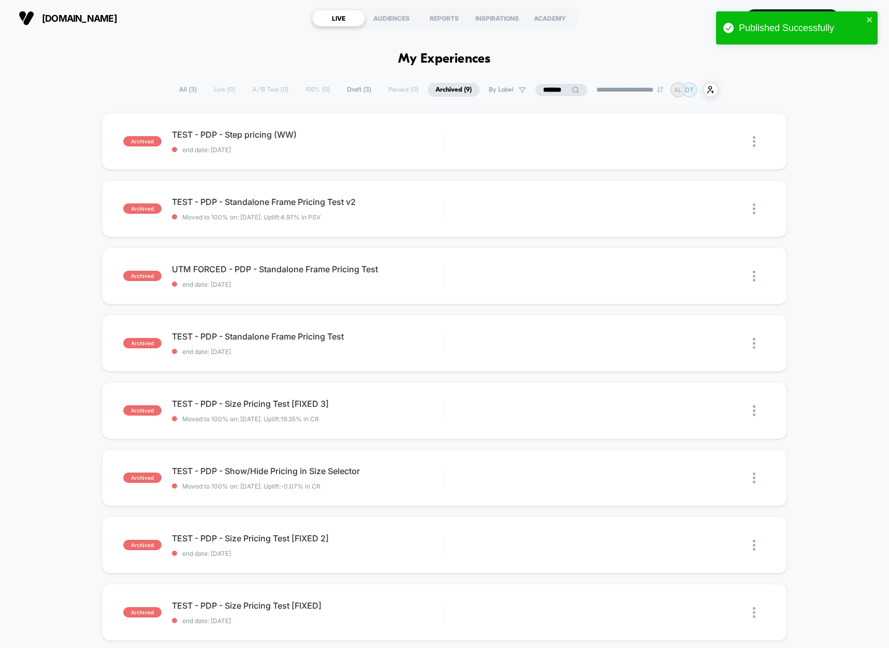
click at [180, 92] on span "All ( 3 )" at bounding box center [187, 90] width 33 height 14
click at [551, 87] on input "*******" at bounding box center [560, 90] width 52 height 12
click at [551, 87] on input "*******" at bounding box center [560, 90] width 104 height 12
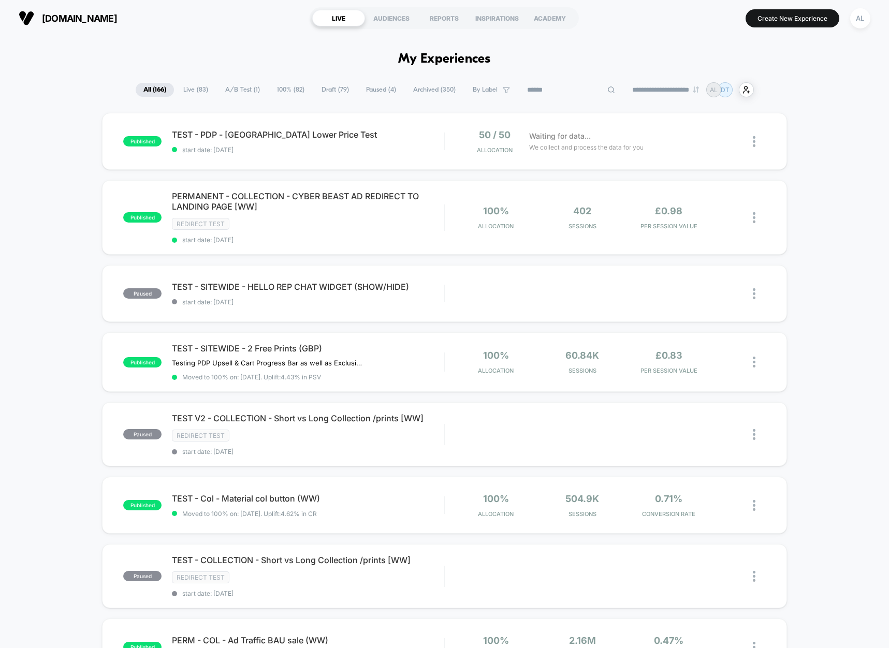
click at [855, 116] on div "published TEST - PDP - [GEOGRAPHIC_DATA] Lower Price Test start date: [DATE] 50…" at bounding box center [444, 556] width 889 height 886
click at [402, 131] on span "TEST - PDP - [GEOGRAPHIC_DATA] Lower Price Test Click to edit experience details" at bounding box center [308, 134] width 272 height 10
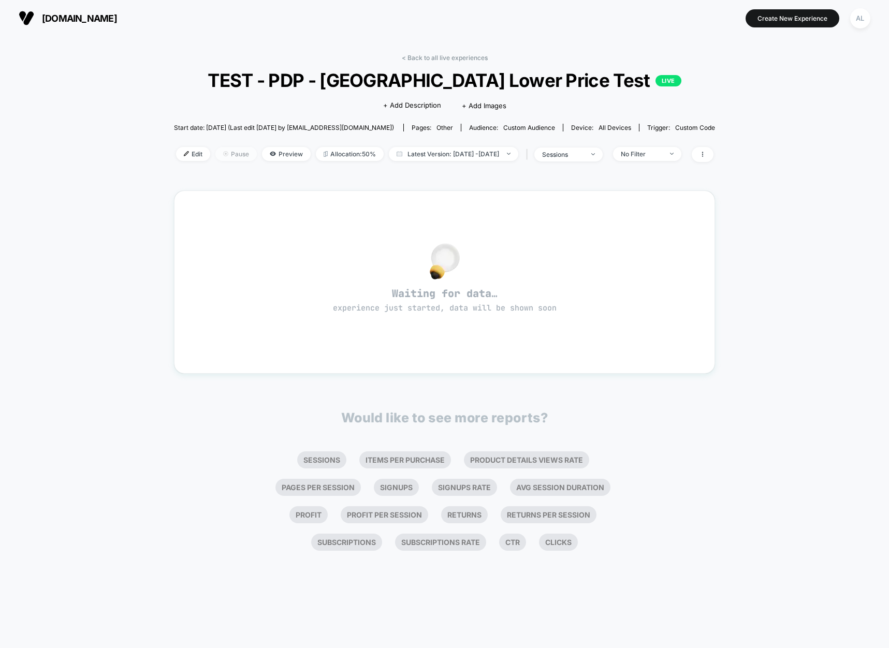
click at [216, 149] on span "Pause" at bounding box center [235, 154] width 41 height 14
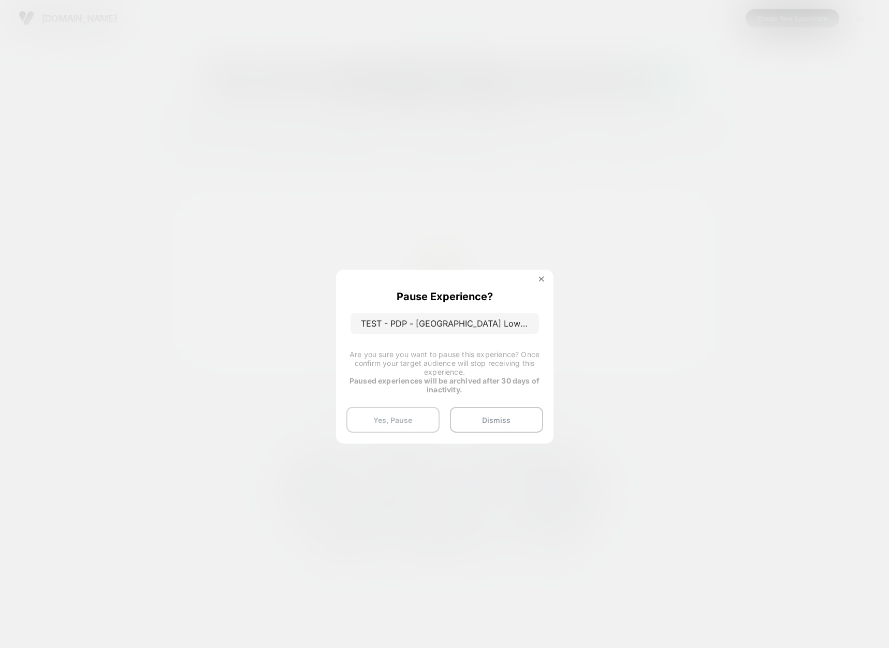
click at [416, 414] on button "Yes, Pause" at bounding box center [392, 420] width 93 height 26
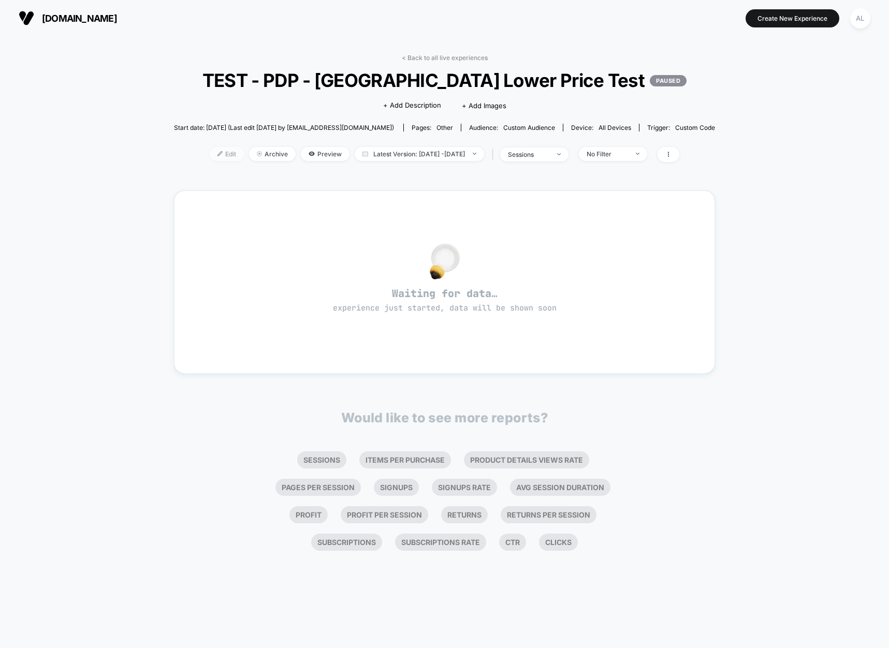
click at [214, 155] on span "Edit" at bounding box center [227, 154] width 34 height 14
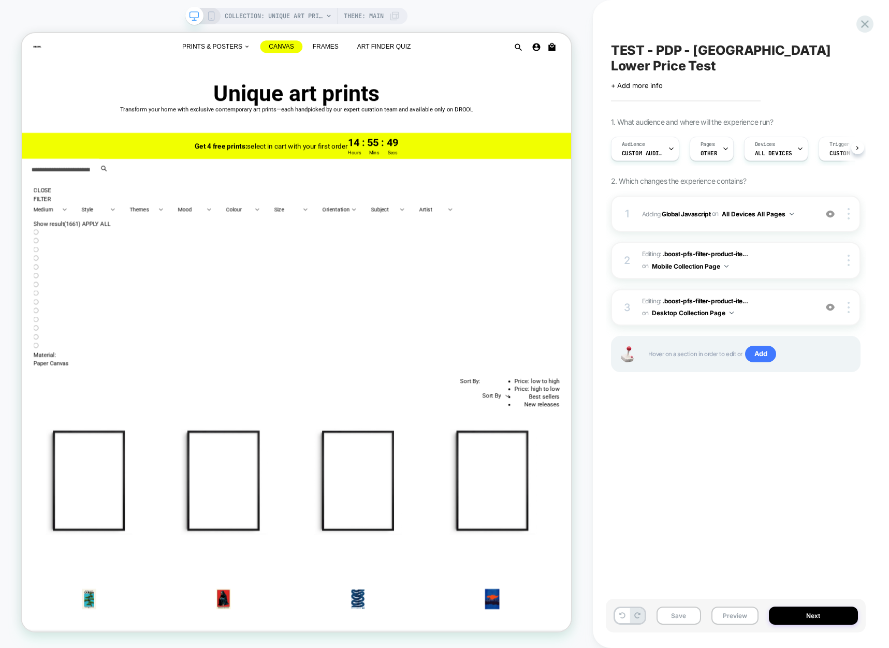
scroll to position [0, 1]
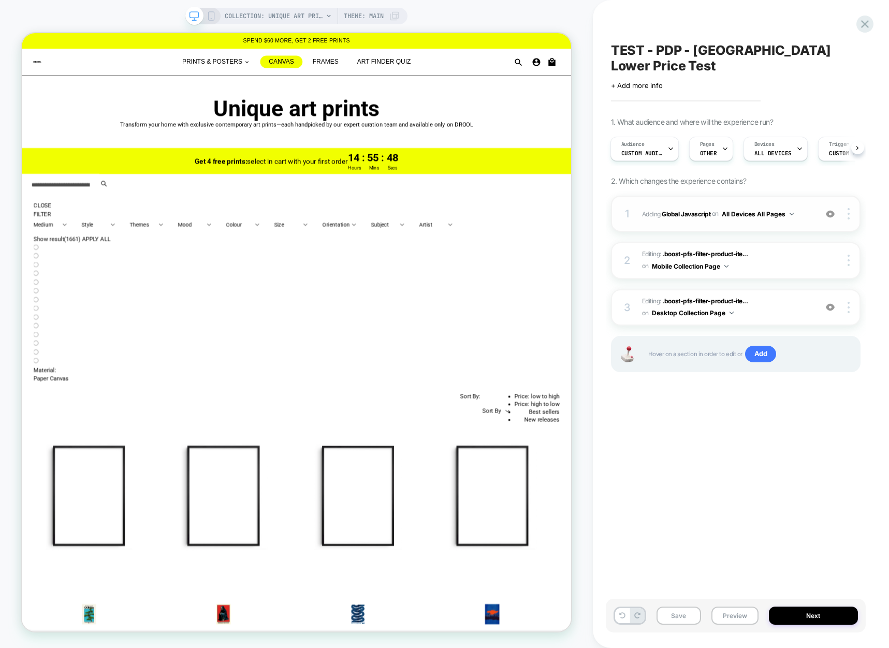
click at [758, 211] on div "1 Adding Global Javascript on All Devices All Pages Add Before Add After Target…" at bounding box center [735, 214] width 249 height 36
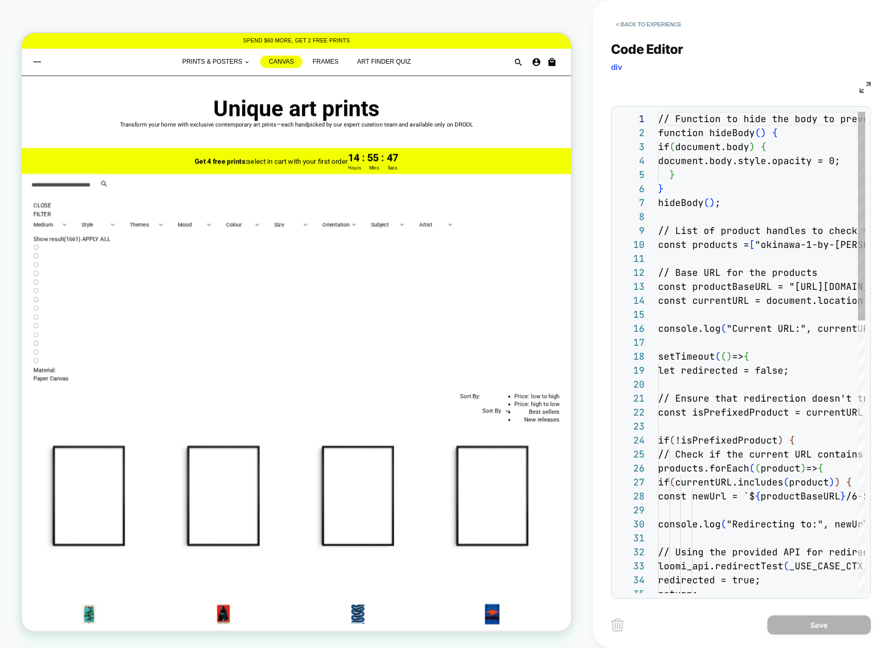
scroll to position [140, 0]
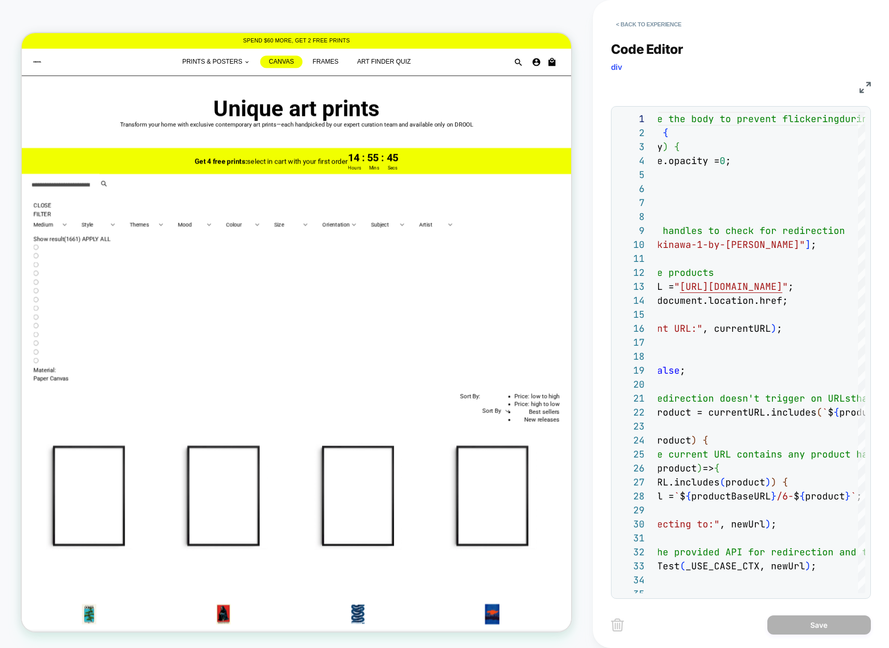
click at [865, 87] on img at bounding box center [864, 87] width 11 height 11
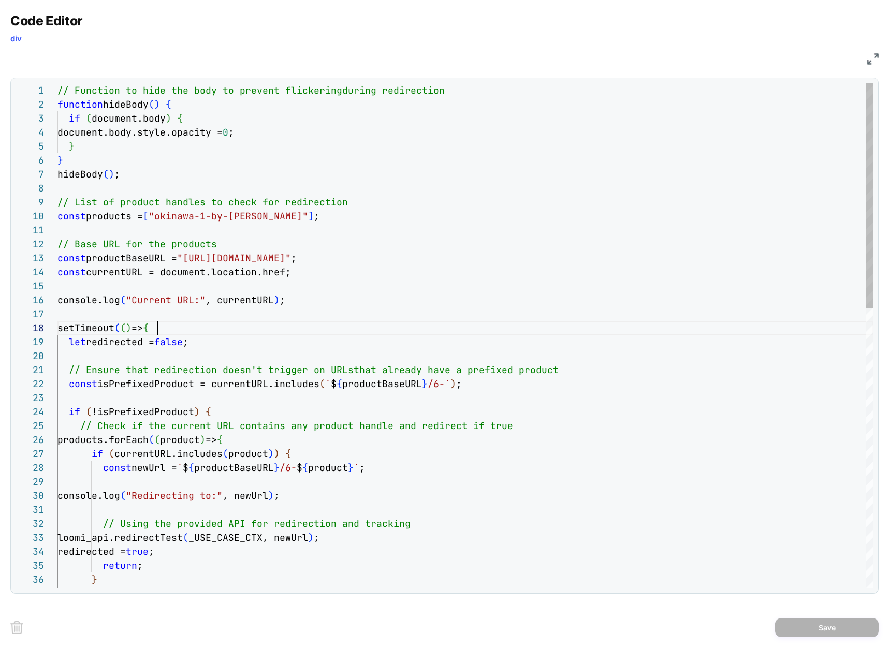
click at [302, 321] on div "// Function to hide the body to prevent flickering during redirection function …" at bounding box center [464, 649] width 815 height 1133
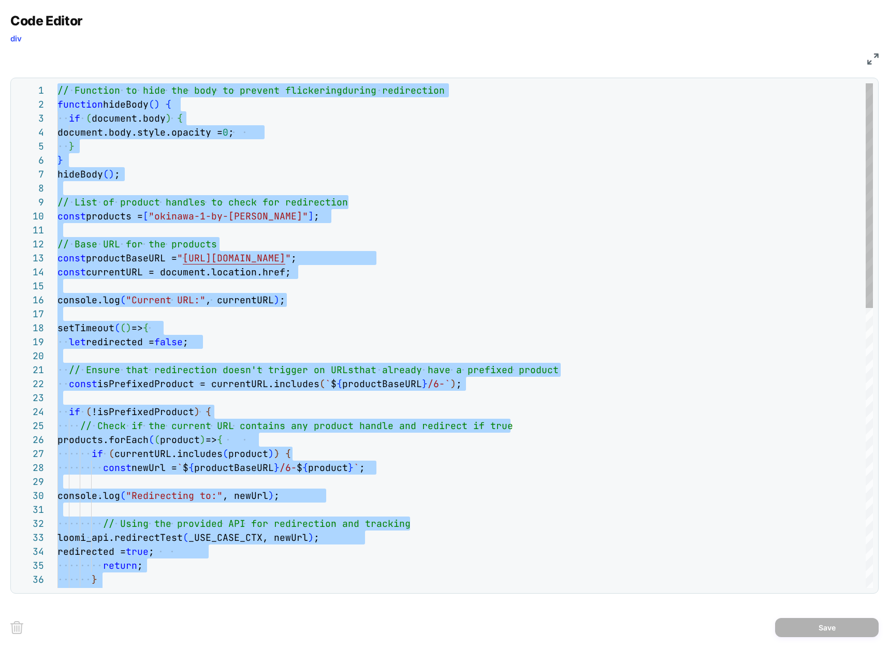
click at [412, 165] on div "// Function to hide the body to prevent flickering during redirection function …" at bounding box center [464, 649] width 815 height 1133
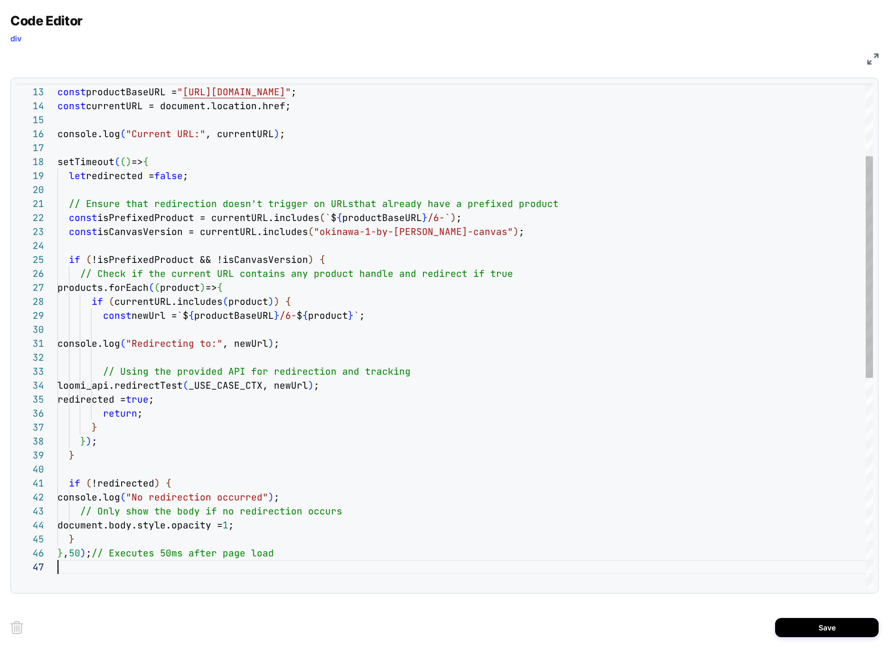
scroll to position [0, 0]
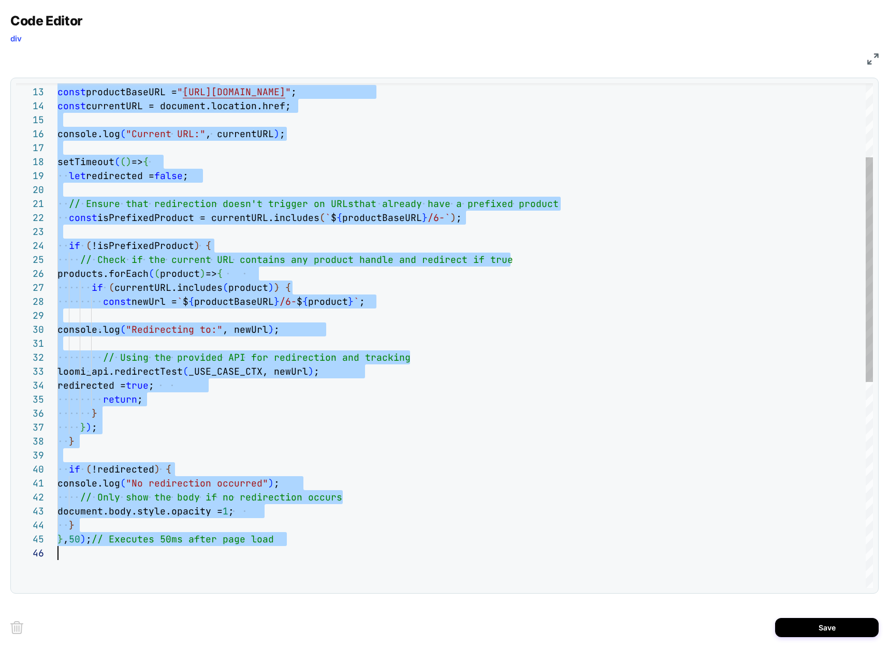
type textarea "**********"
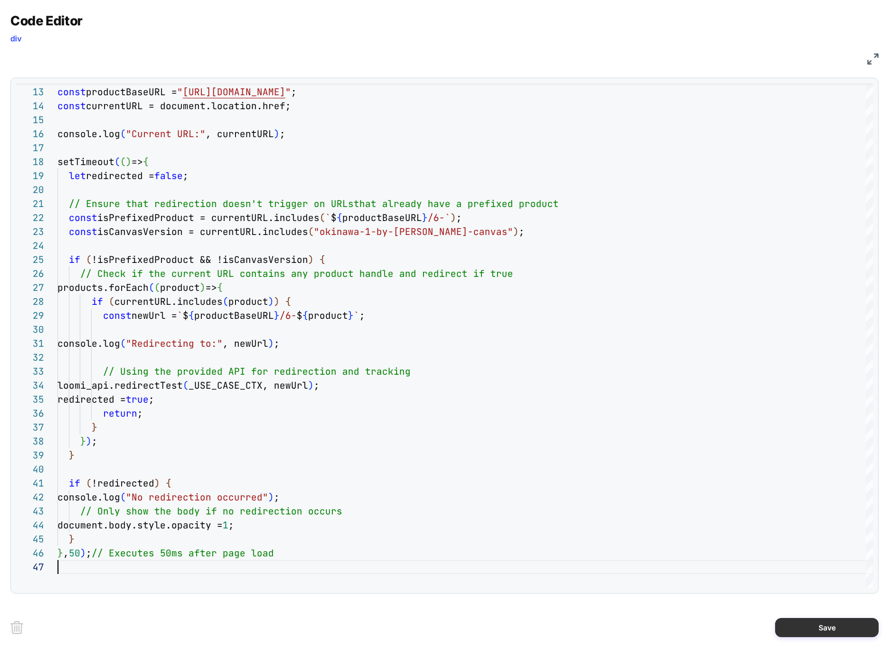
click at [808, 621] on button "Save" at bounding box center [827, 627] width 104 height 19
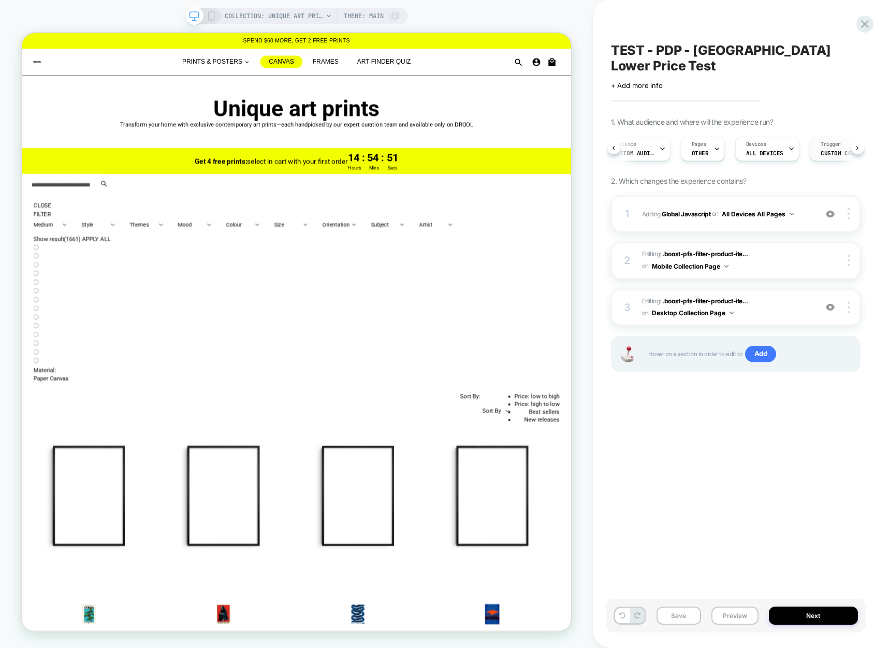
scroll to position [0, 13]
click at [824, 150] on span "Custom Code" at bounding box center [834, 153] width 37 height 7
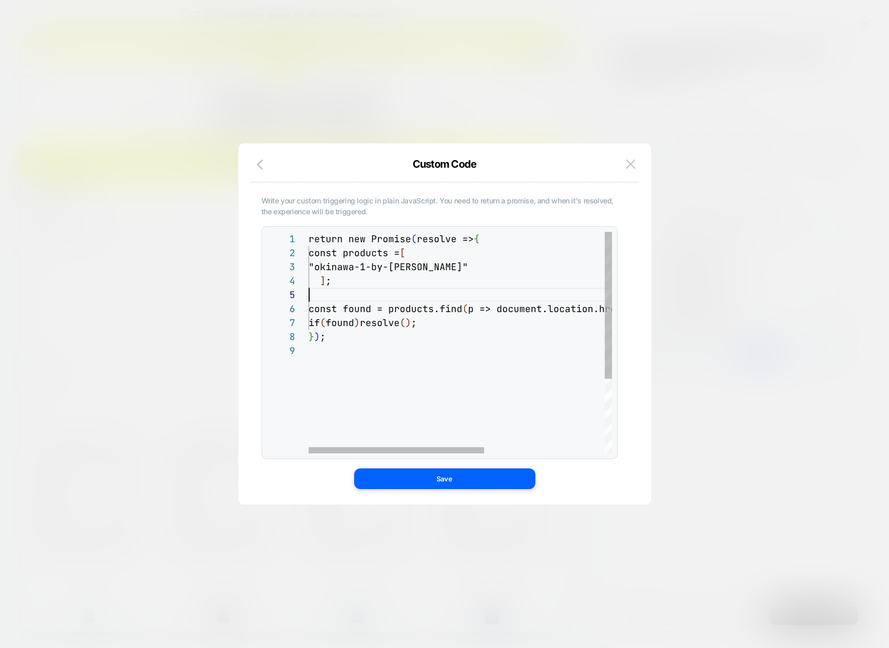
scroll to position [56, 0]
click at [382, 298] on div "return new Promise ( resolve => { const products = [ "okinawa-1-by-[PERSON_NAME…" at bounding box center [563, 398] width 510 height 333
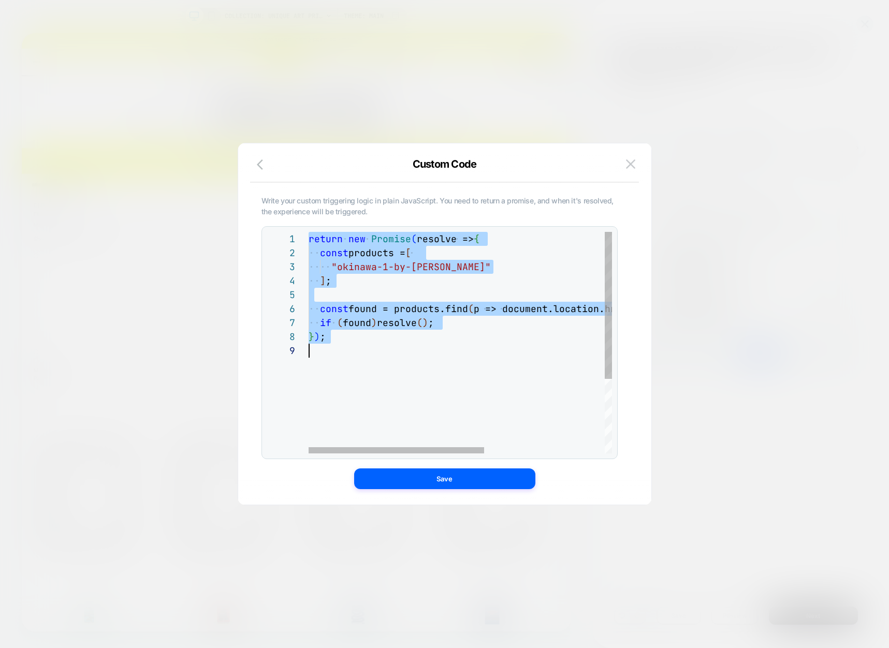
scroll to position [0, 0]
type textarea "**********"
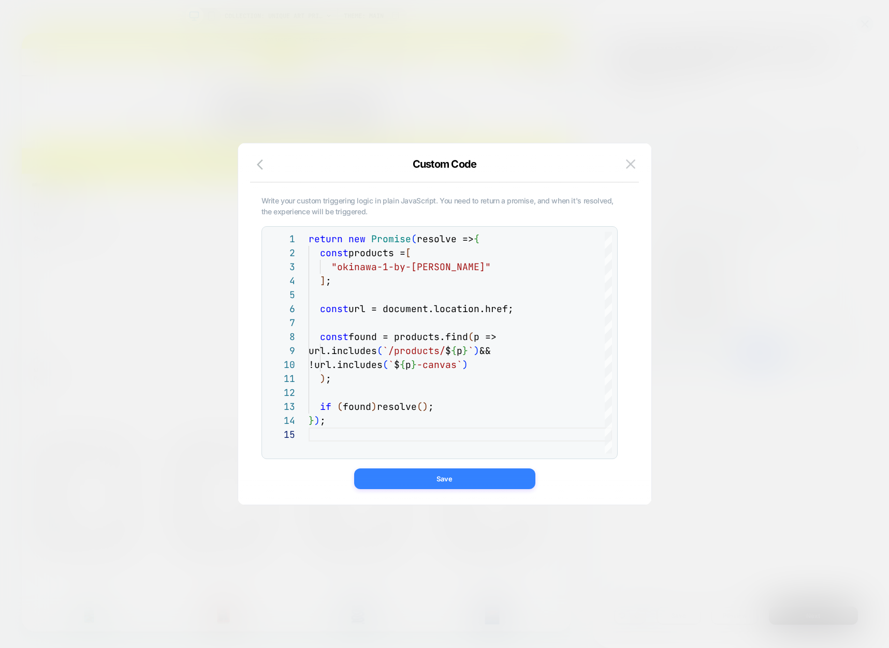
click at [458, 477] on button "Save" at bounding box center [444, 478] width 181 height 21
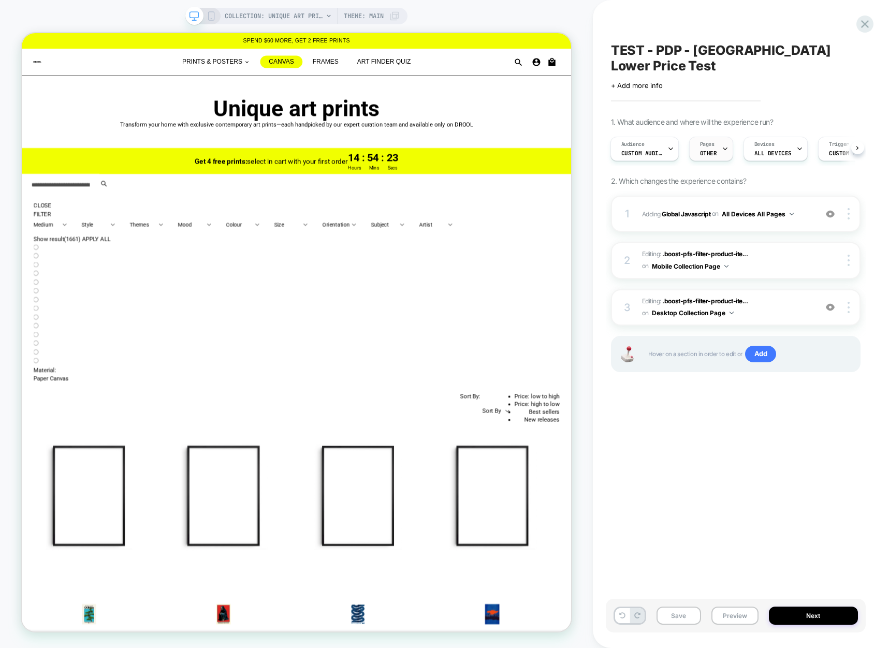
scroll to position [0, 0]
click at [644, 137] on div "Audience Custom Audience" at bounding box center [642, 148] width 62 height 23
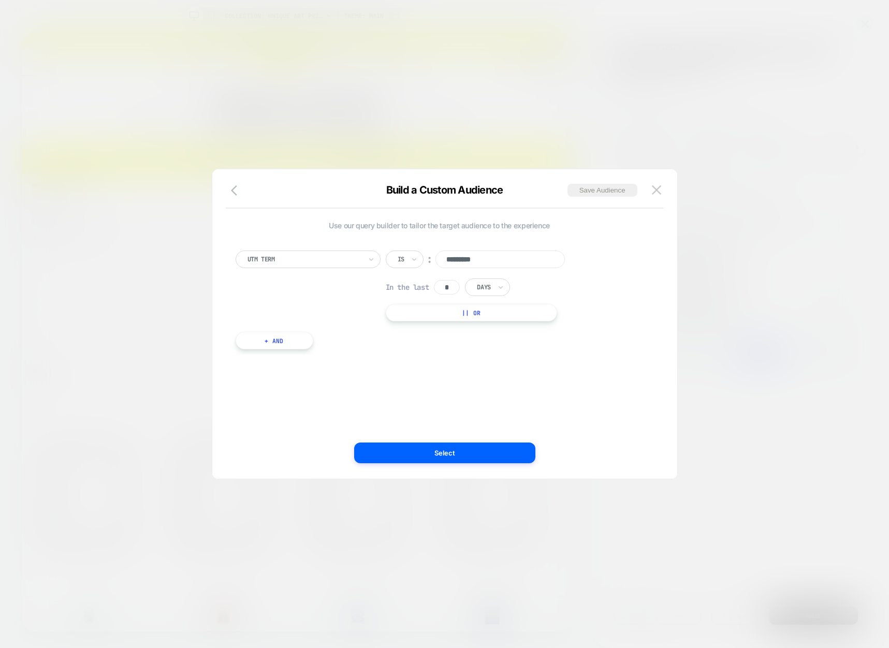
click at [403, 256] on div at bounding box center [400, 259] width 7 height 9
click at [421, 317] on div "Includes" at bounding box center [429, 321] width 67 height 17
click at [487, 257] on input "*********" at bounding box center [520, 259] width 129 height 18
click at [454, 450] on button "Select" at bounding box center [444, 453] width 181 height 21
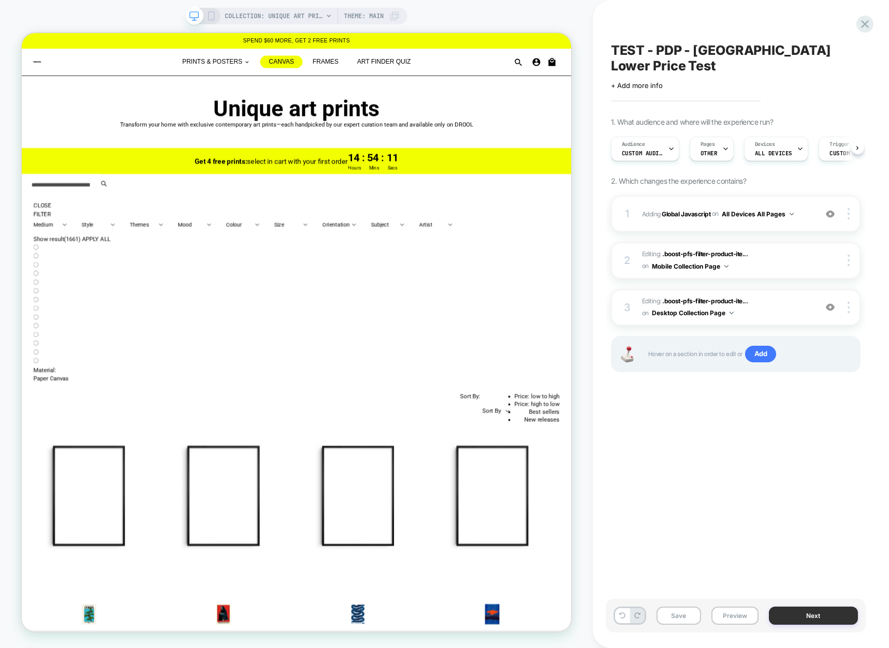
click at [793, 614] on button "Next" at bounding box center [813, 616] width 89 height 18
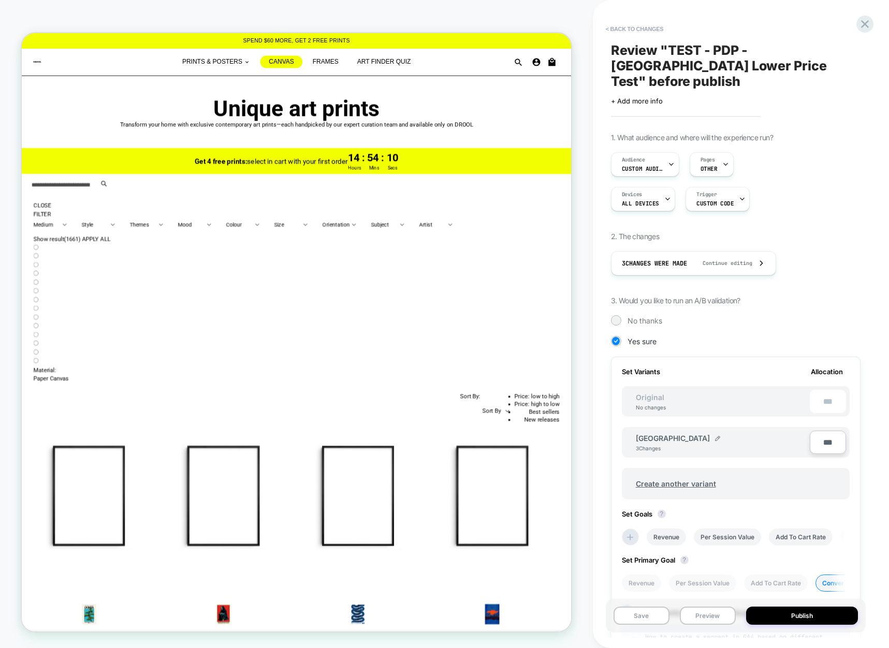
scroll to position [0, 1]
click at [823, 431] on input "***" at bounding box center [827, 442] width 36 height 23
type input "***"
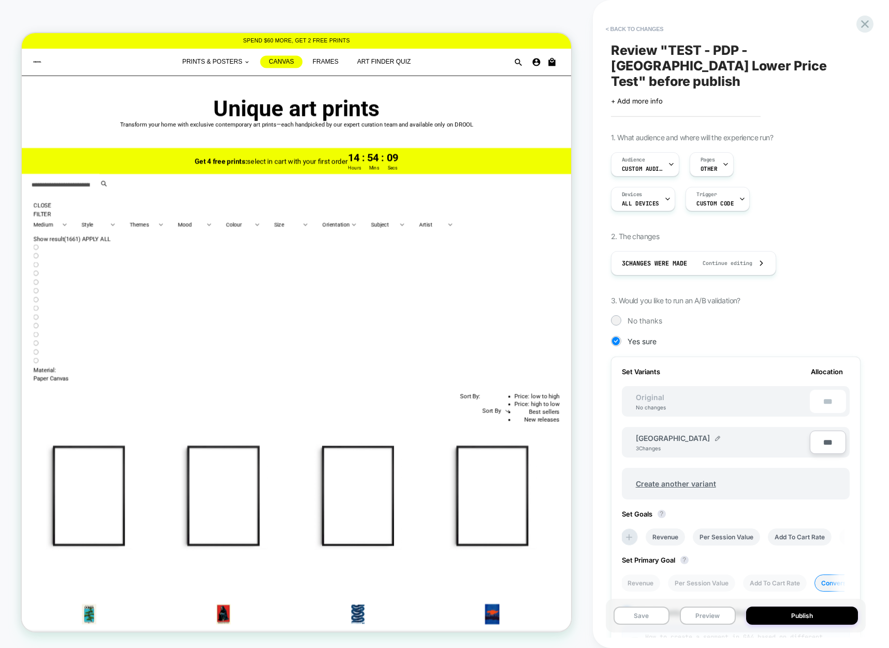
type input "****"
type input "**"
type input "***"
click at [808, 617] on button "Publish" at bounding box center [802, 616] width 112 height 18
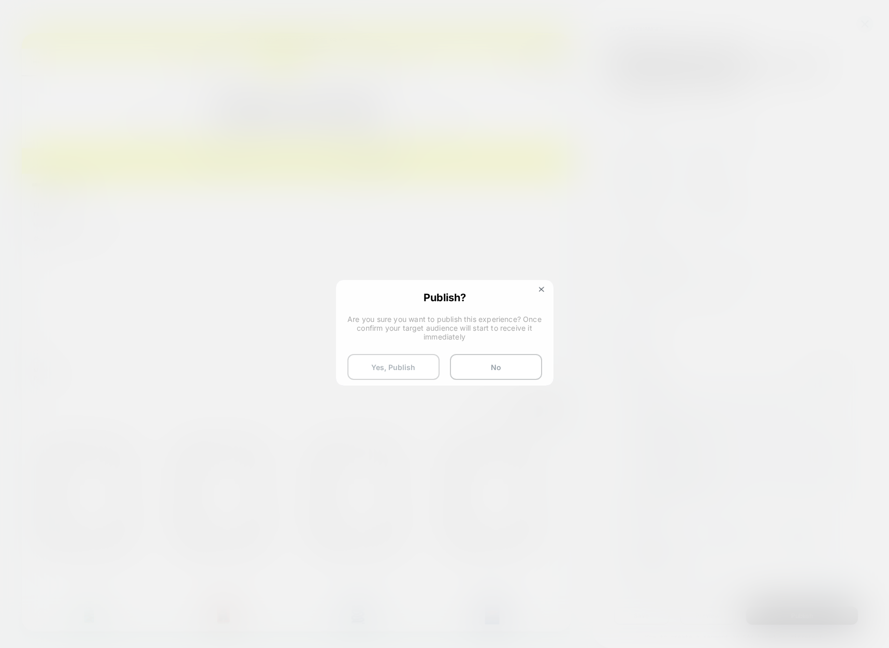
click at [398, 365] on button "Yes, Publish" at bounding box center [393, 367] width 92 height 26
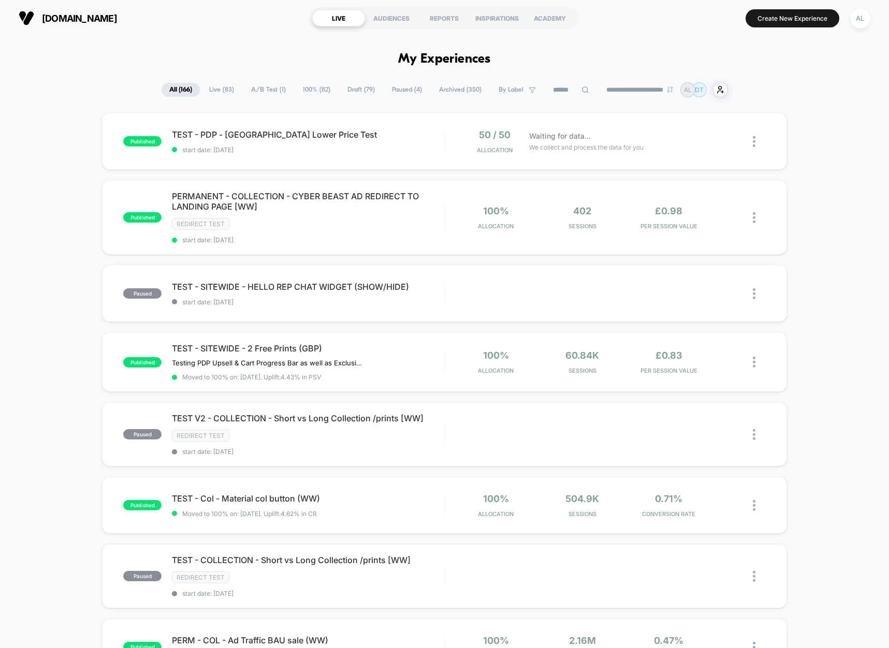
click at [821, 172] on div "published TEST - PDP - [GEOGRAPHIC_DATA] Lower Price Test start date: [DATE] 50…" at bounding box center [444, 556] width 889 height 886
click at [428, 159] on div "published TEST - PDP - [GEOGRAPHIC_DATA] Lower Price Test start date: [DATE] 50…" at bounding box center [444, 141] width 684 height 57
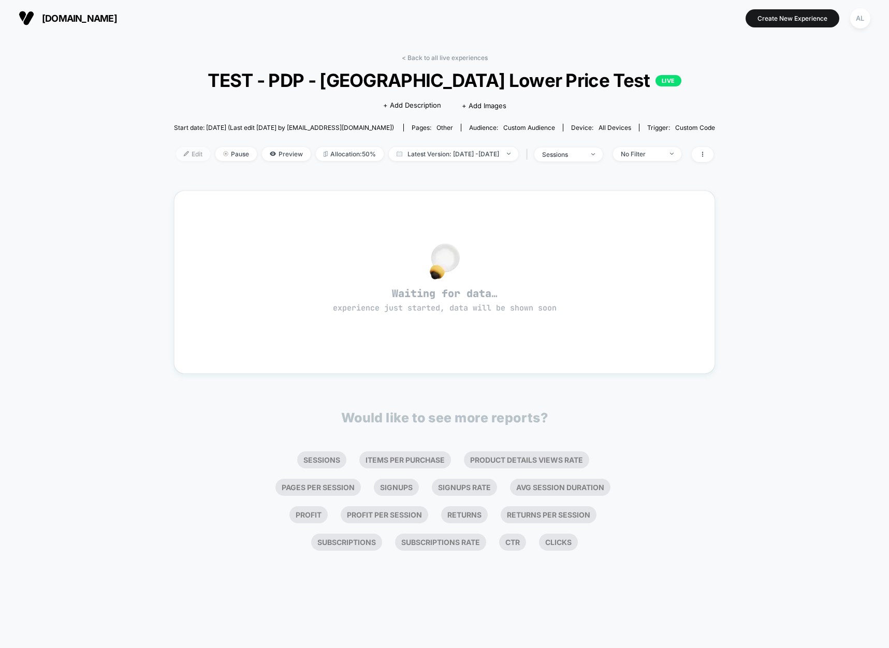
click at [189, 154] on div at bounding box center [190, 154] width 3 height 1
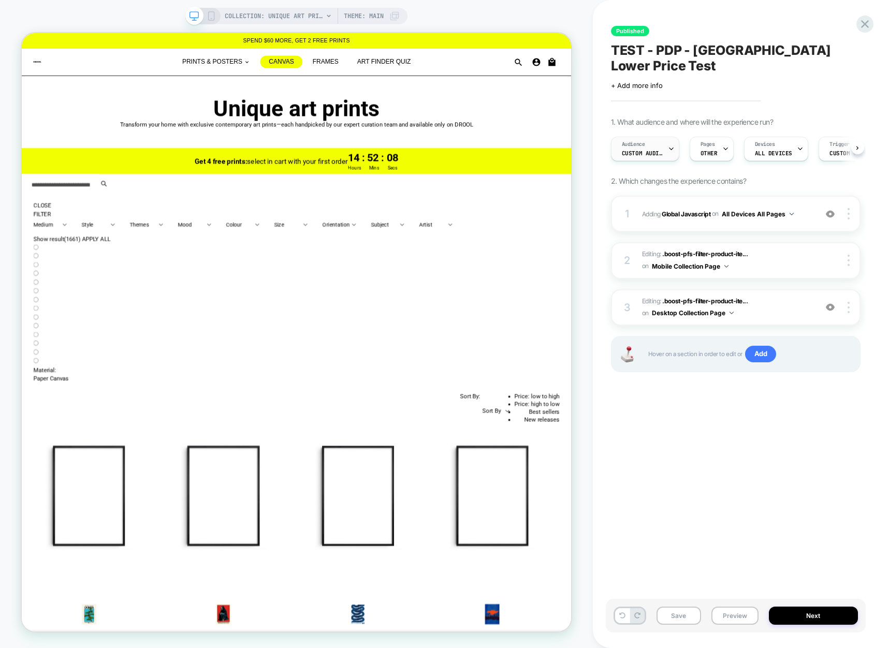
click at [663, 138] on div "Audience Custom Audience" at bounding box center [642, 148] width 62 height 23
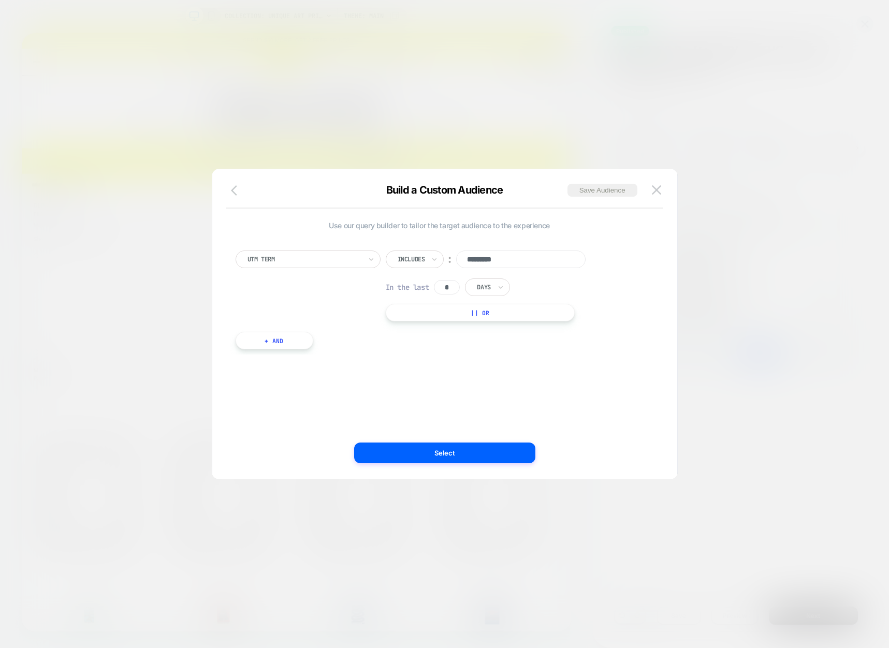
click at [233, 191] on icon "button" at bounding box center [234, 190] width 6 height 10
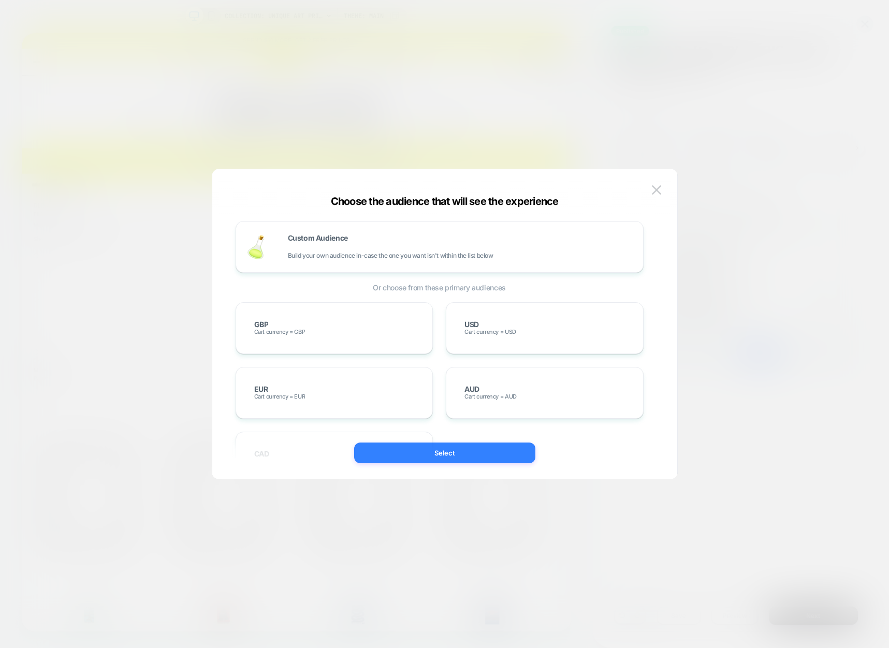
click at [441, 452] on button "Select" at bounding box center [444, 453] width 181 height 21
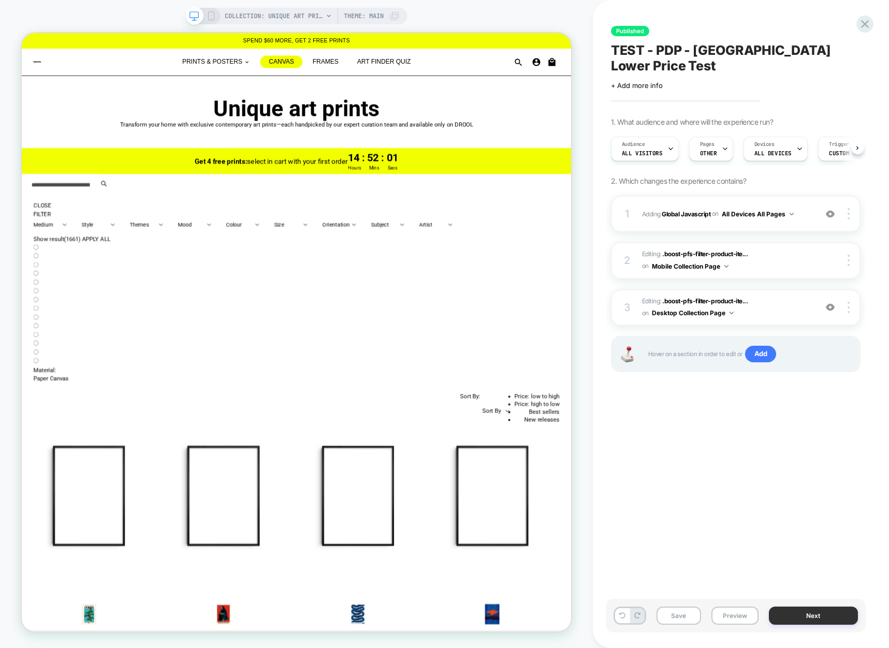
click at [818, 613] on button "Next" at bounding box center [813, 616] width 89 height 18
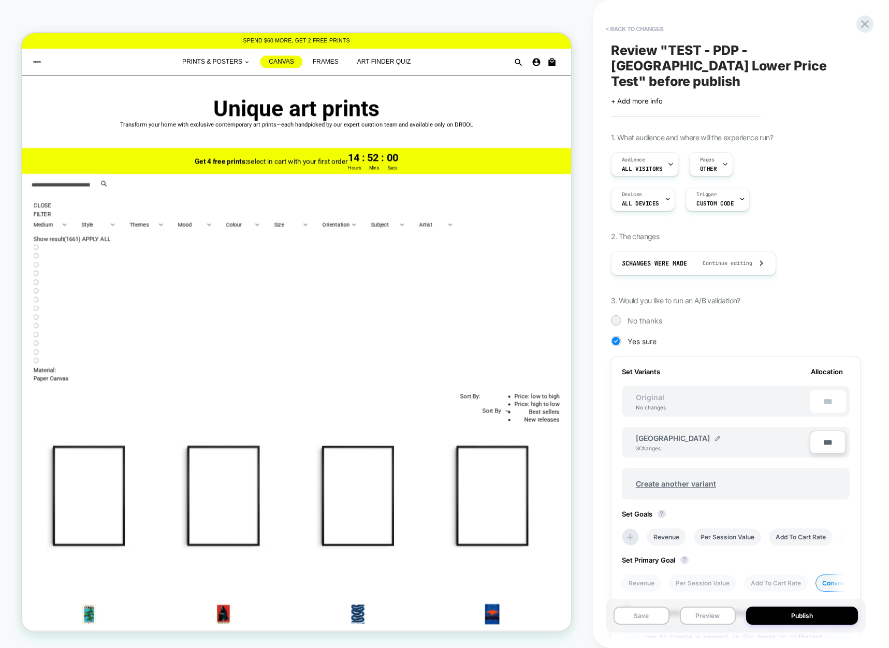
scroll to position [0, 1]
click at [818, 613] on button "Publish" at bounding box center [802, 616] width 112 height 18
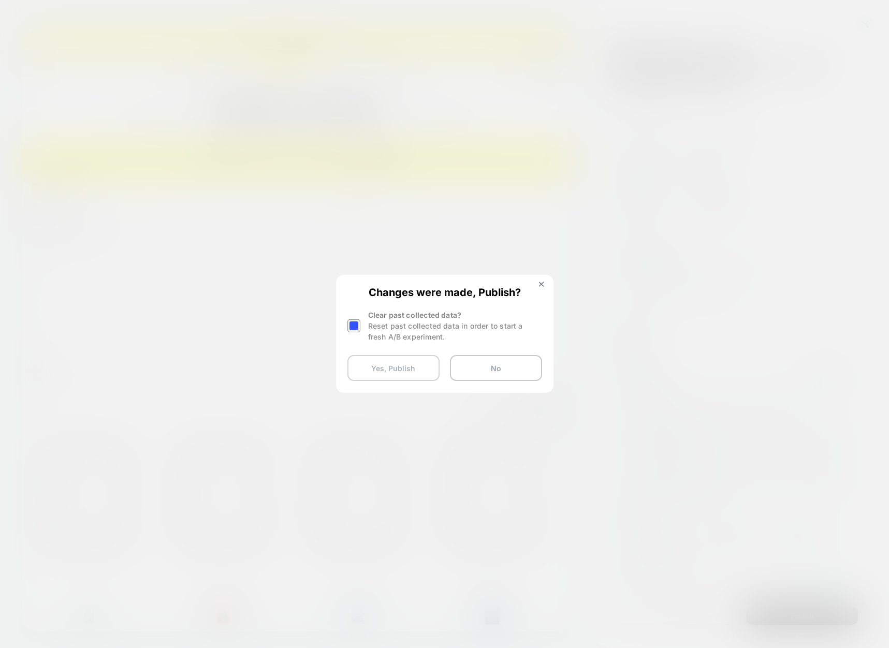
click at [378, 370] on button "Yes, Publish" at bounding box center [393, 368] width 92 height 26
